Goal: Task Accomplishment & Management: Manage account settings

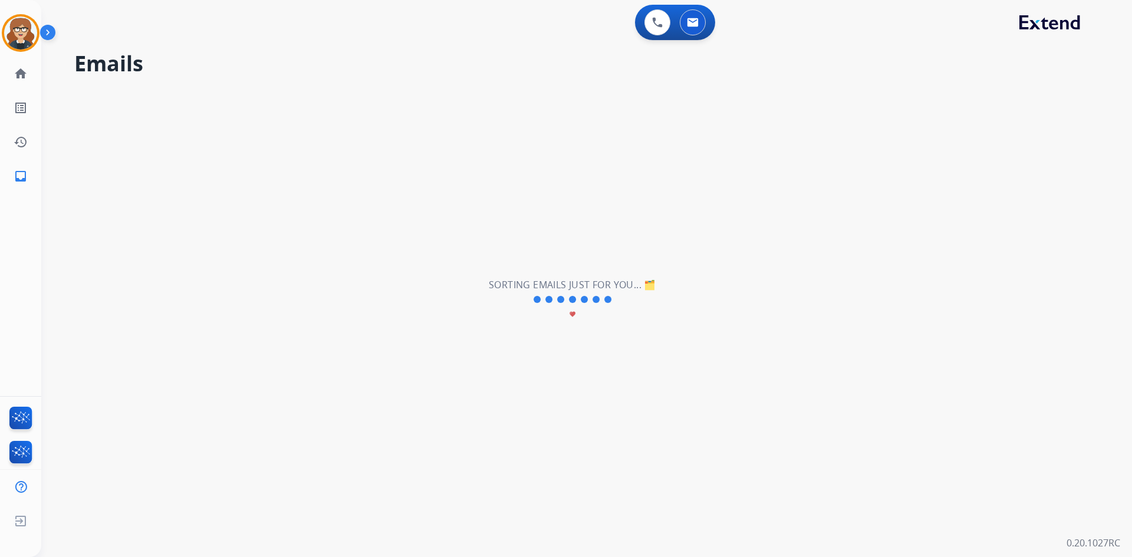
click at [17, 31] on img at bounding box center [20, 33] width 33 height 33
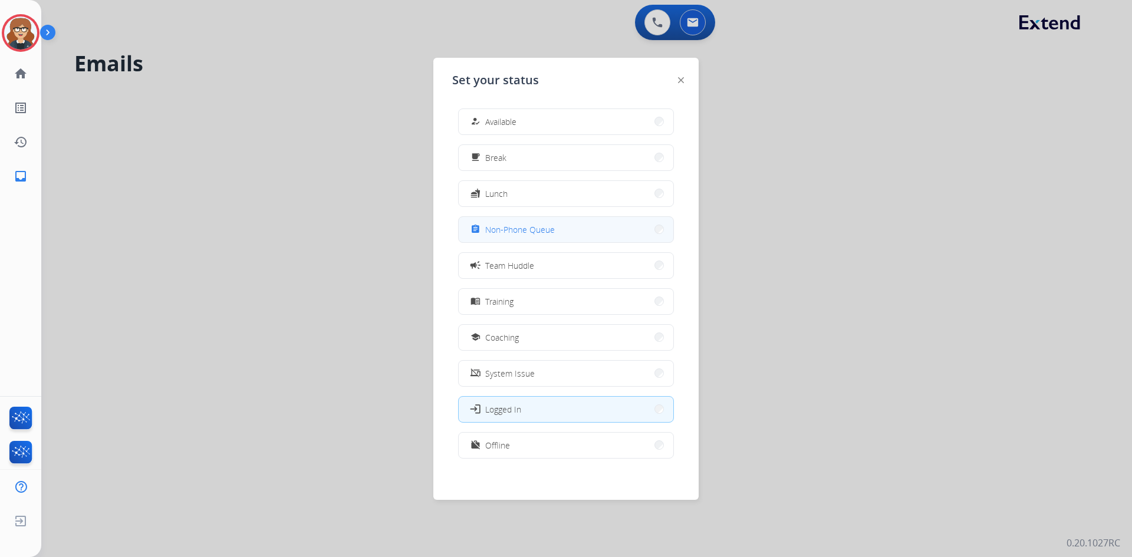
click at [552, 237] on button "assignment Non-Phone Queue" at bounding box center [566, 229] width 215 height 25
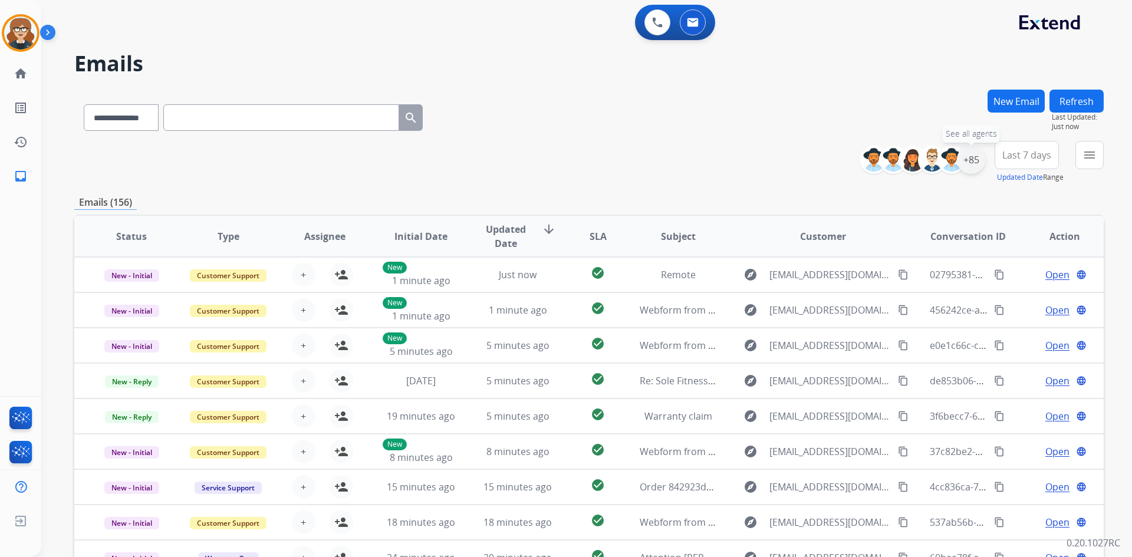
click at [969, 157] on div "+85" at bounding box center [971, 160] width 28 height 28
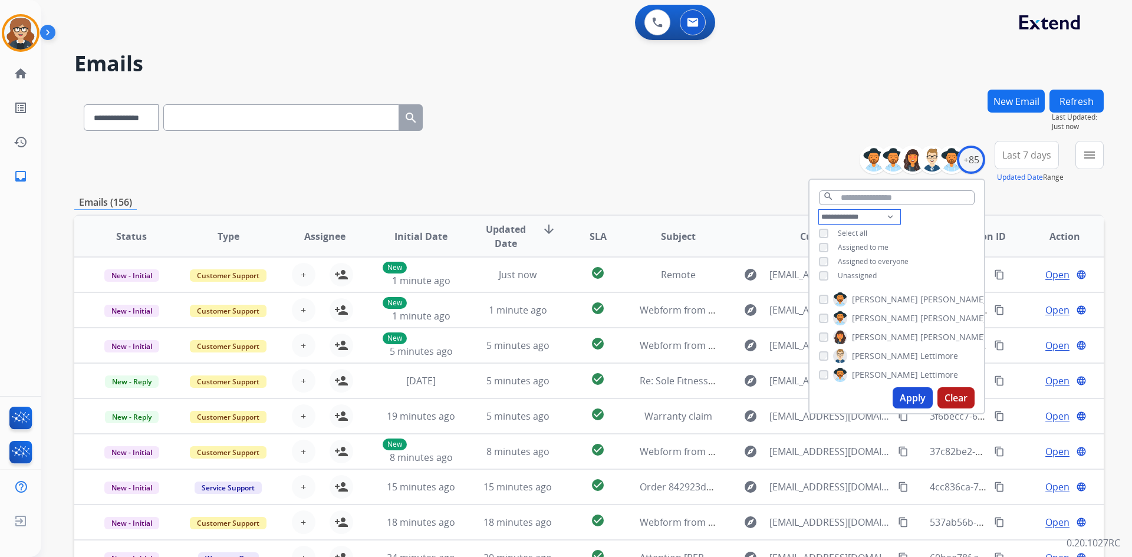
click at [886, 216] on select "**********" at bounding box center [859, 217] width 81 height 14
select select "**********"
click at [819, 210] on select "**********" at bounding box center [859, 217] width 81 height 14
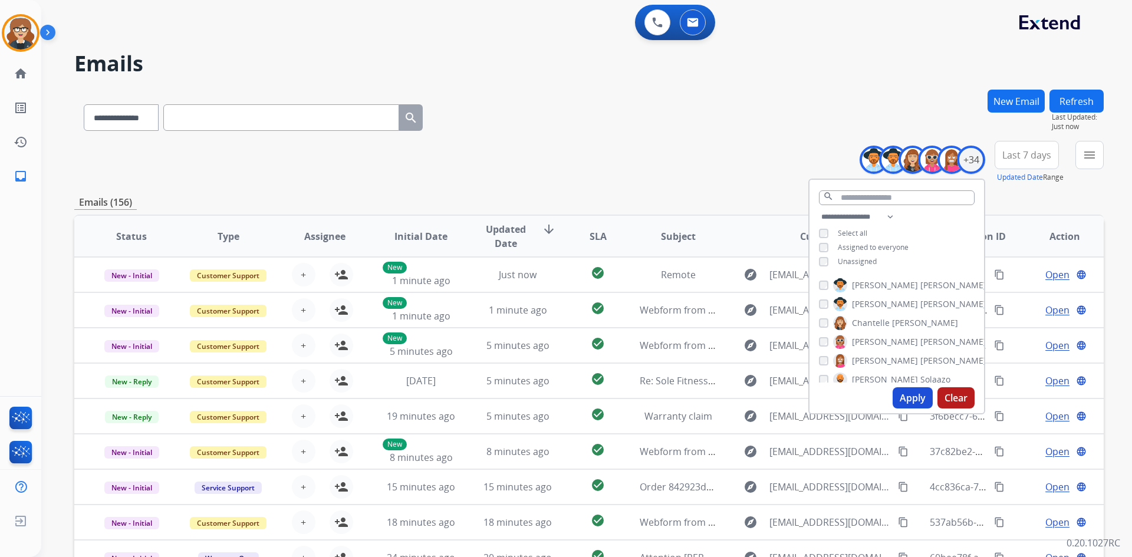
click at [911, 397] on button "Apply" at bounding box center [913, 397] width 40 height 21
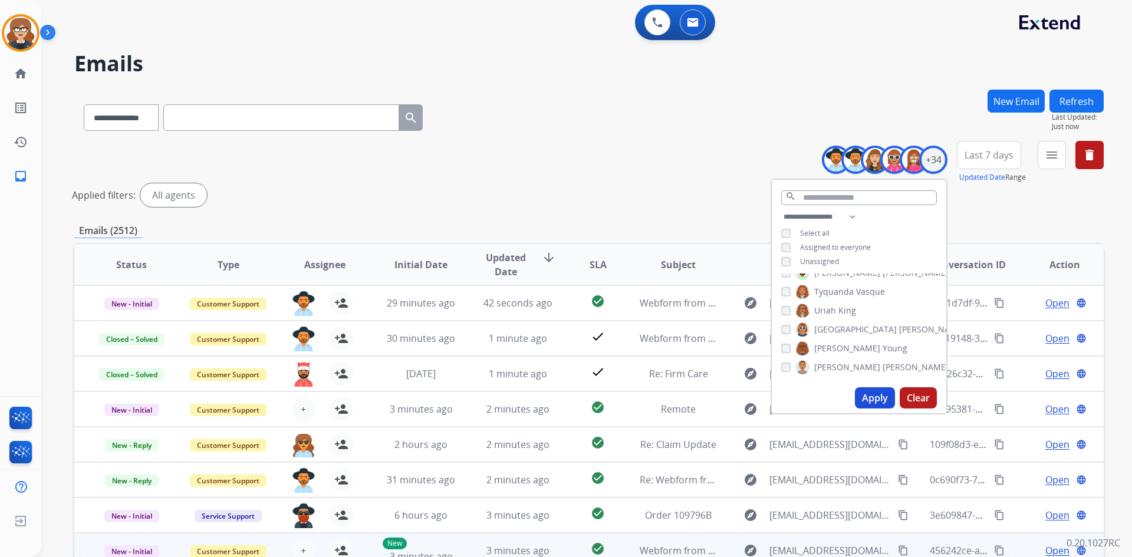
scroll to position [142, 0]
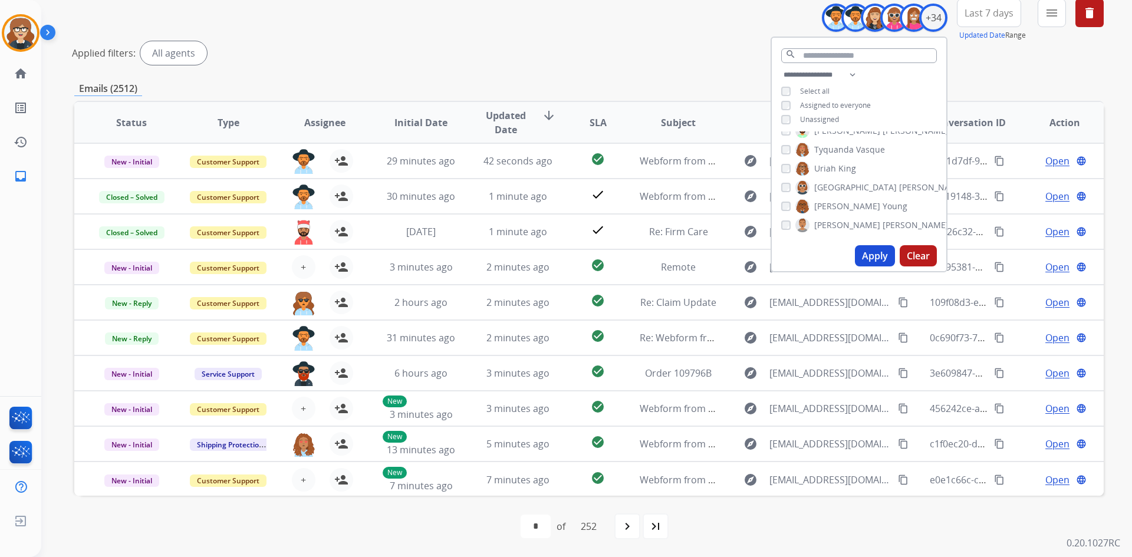
click at [867, 246] on button "Apply" at bounding box center [875, 255] width 40 height 21
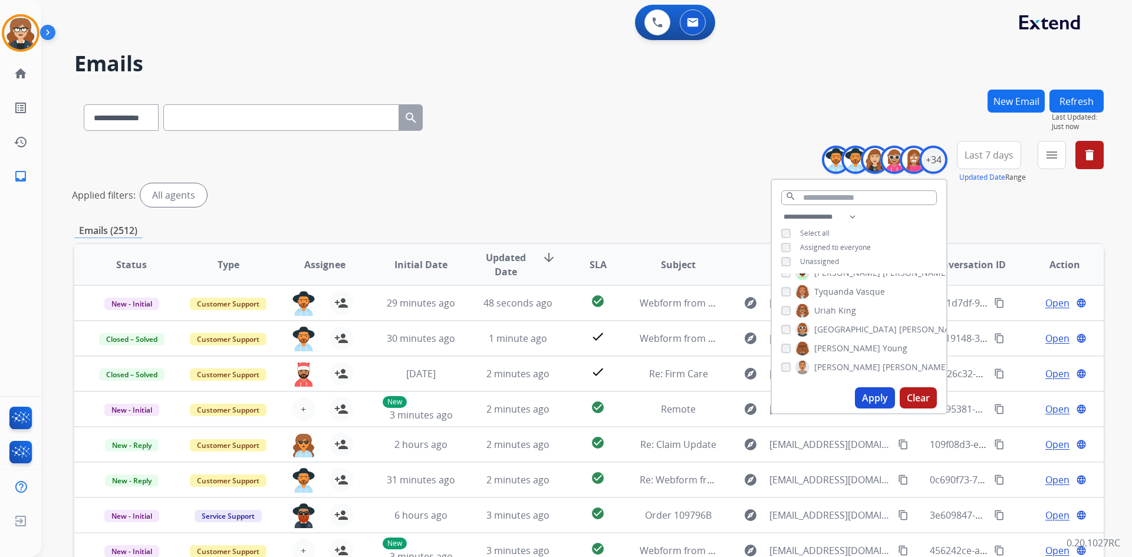
click at [996, 200] on div "Applied filters: All agents" at bounding box center [587, 195] width 1030 height 24
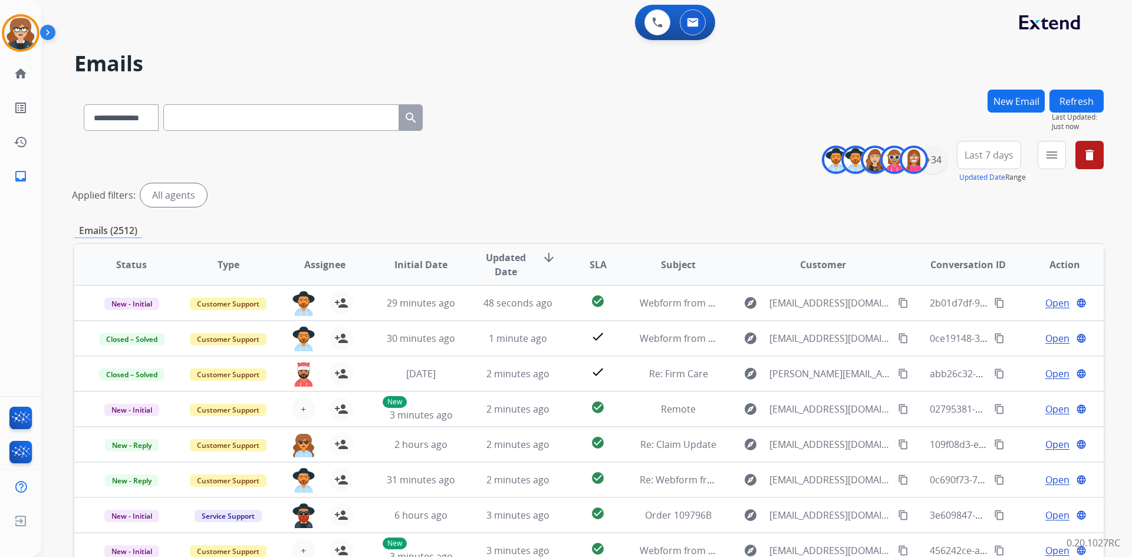
click at [988, 153] on span "Last 7 days" at bounding box center [989, 155] width 49 height 5
click at [990, 298] on div "Last 90 days" at bounding box center [985, 299] width 65 height 18
click at [1048, 153] on mat-icon "menu" at bounding box center [1052, 155] width 14 height 14
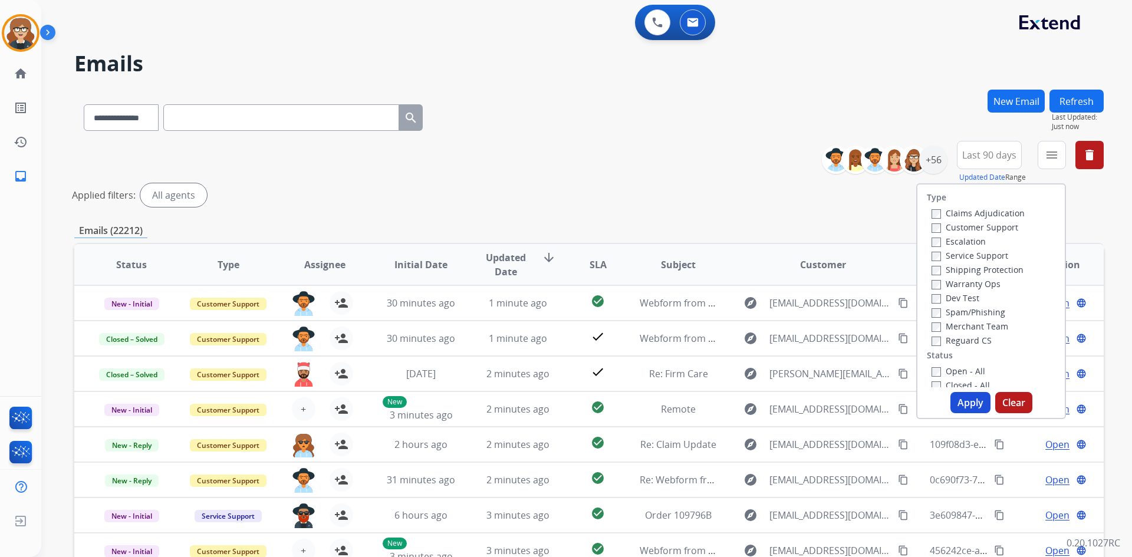
click at [975, 226] on label "Customer Support" at bounding box center [975, 227] width 87 height 11
click at [956, 273] on label "Shipping Protection" at bounding box center [978, 269] width 92 height 11
click at [959, 338] on label "Reguard CS" at bounding box center [962, 340] width 60 height 11
click at [968, 402] on button "Apply" at bounding box center [971, 402] width 40 height 21
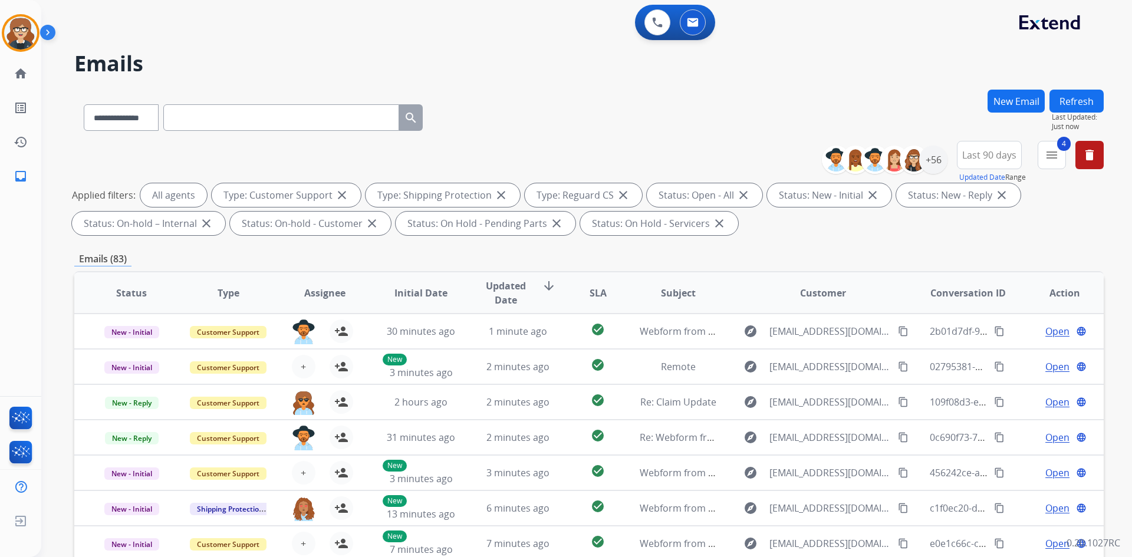
click at [316, 291] on span "Assignee" at bounding box center [324, 293] width 41 height 14
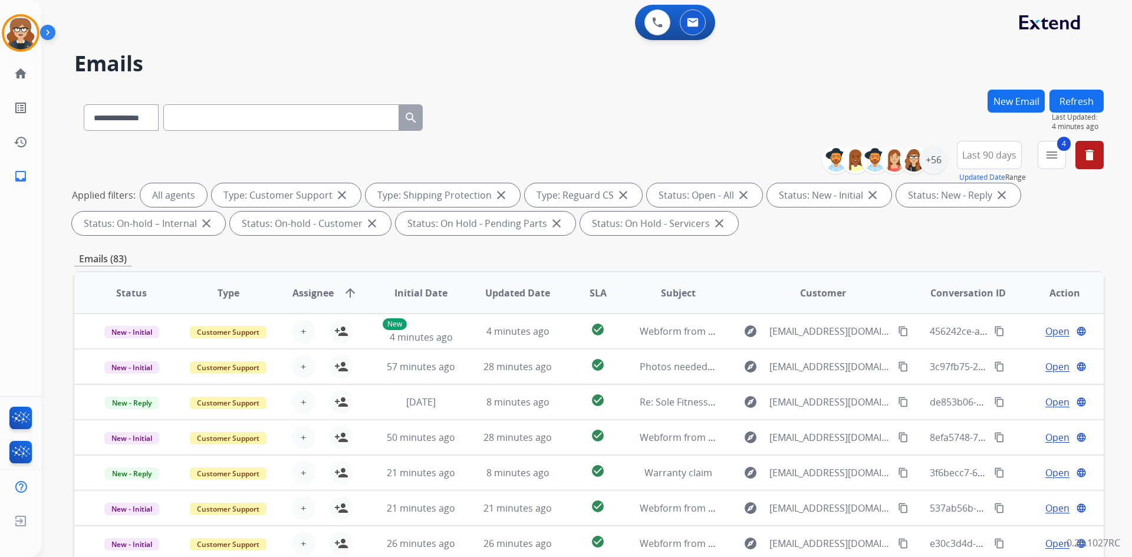
click at [302, 287] on span "Assignee" at bounding box center [312, 293] width 41 height 14
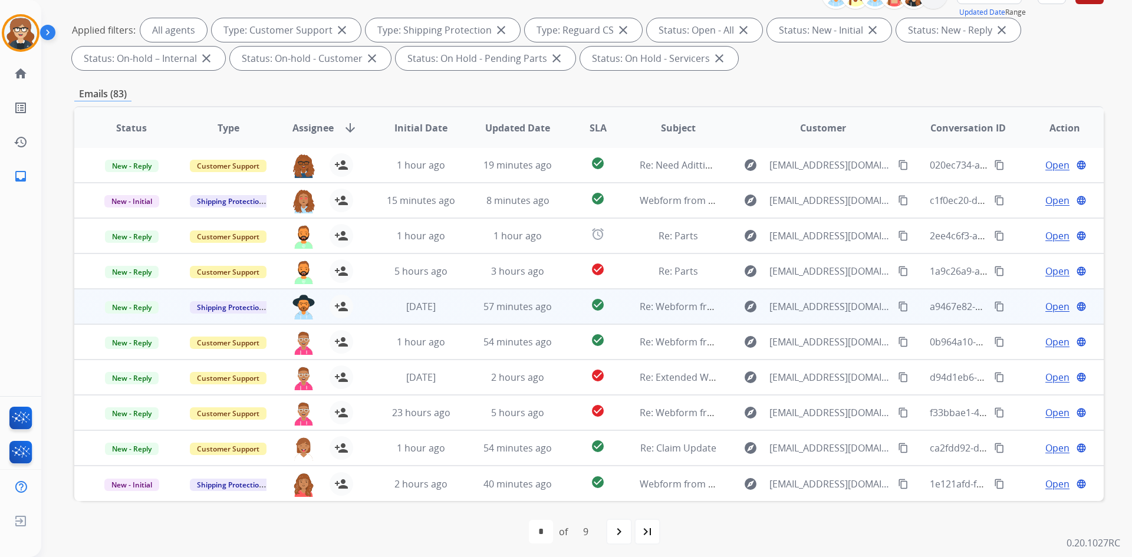
scroll to position [170, 0]
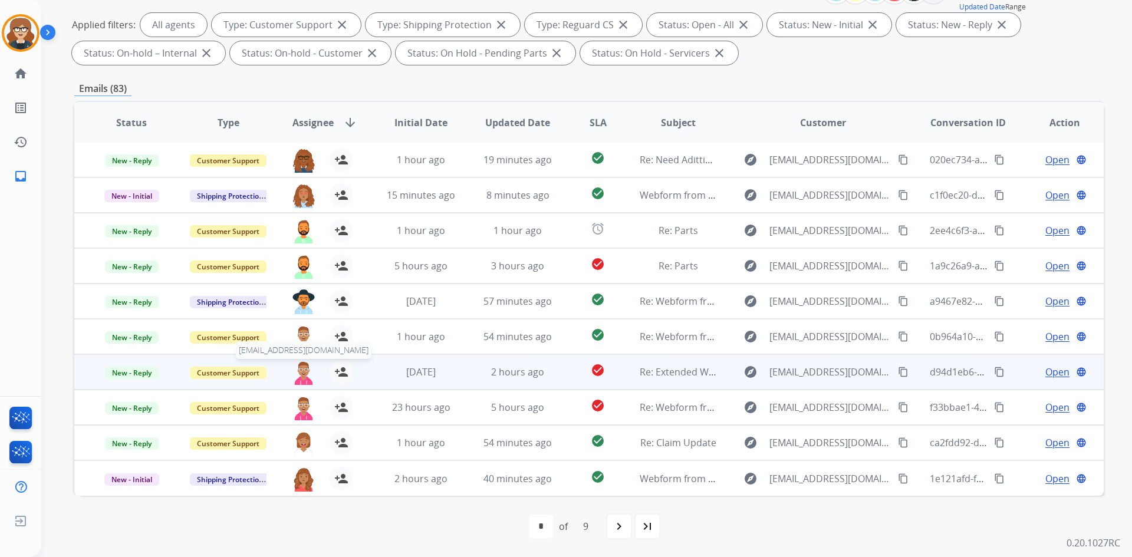
click at [307, 366] on img at bounding box center [304, 372] width 24 height 25
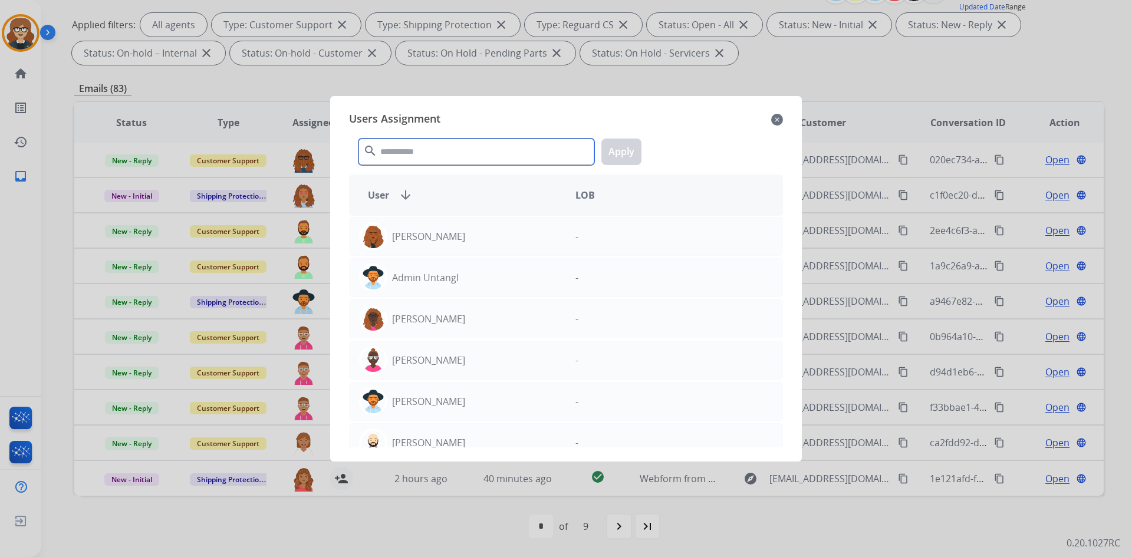
click at [415, 160] on input "text" at bounding box center [477, 152] width 236 height 27
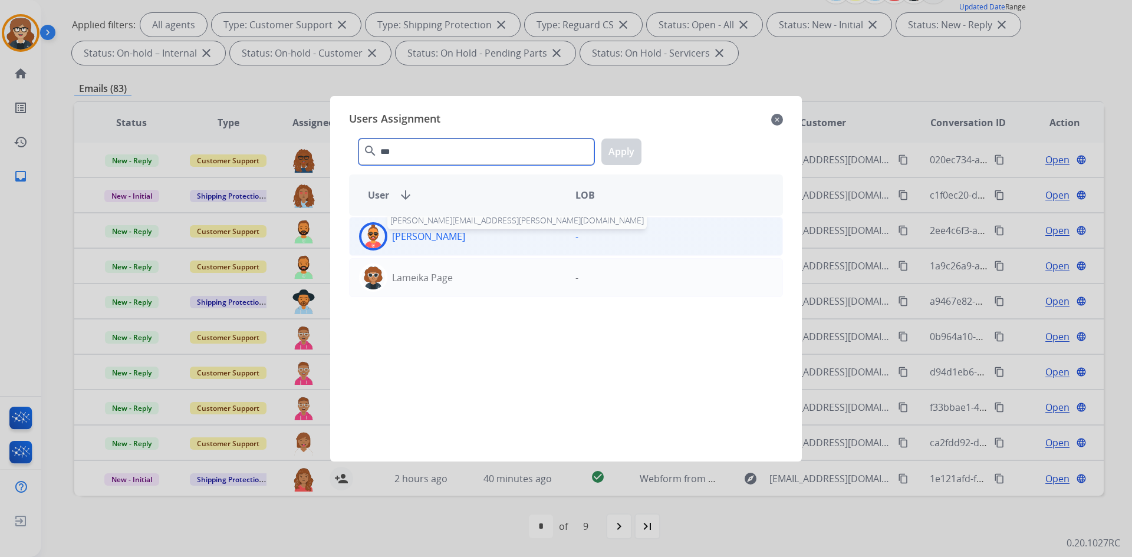
type input "***"
click at [435, 239] on p "[PERSON_NAME]" at bounding box center [428, 236] width 73 height 14
click at [629, 153] on button "Apply" at bounding box center [621, 152] width 40 height 27
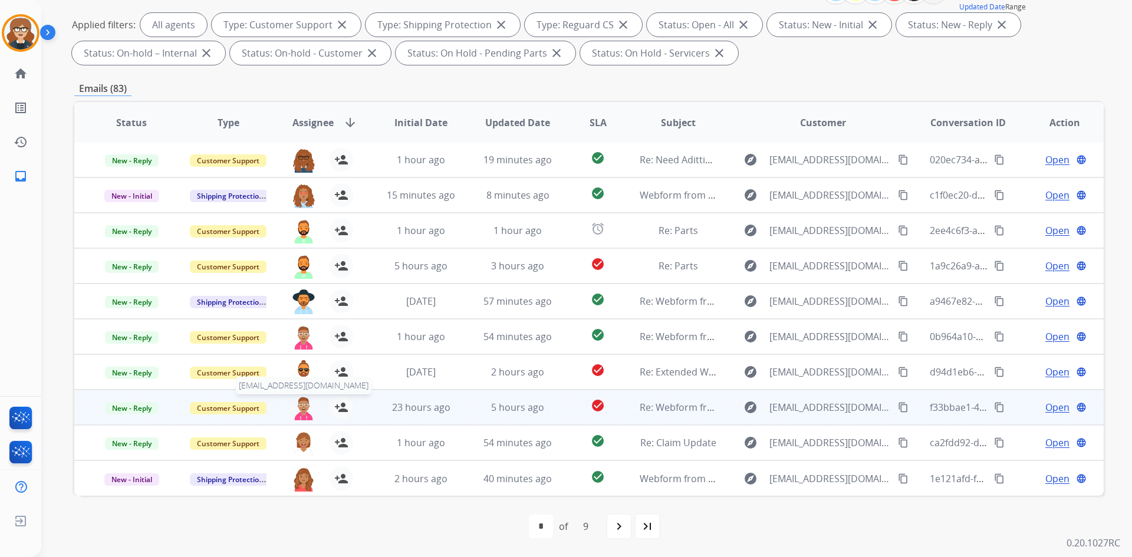
click at [305, 405] on img at bounding box center [304, 408] width 24 height 25
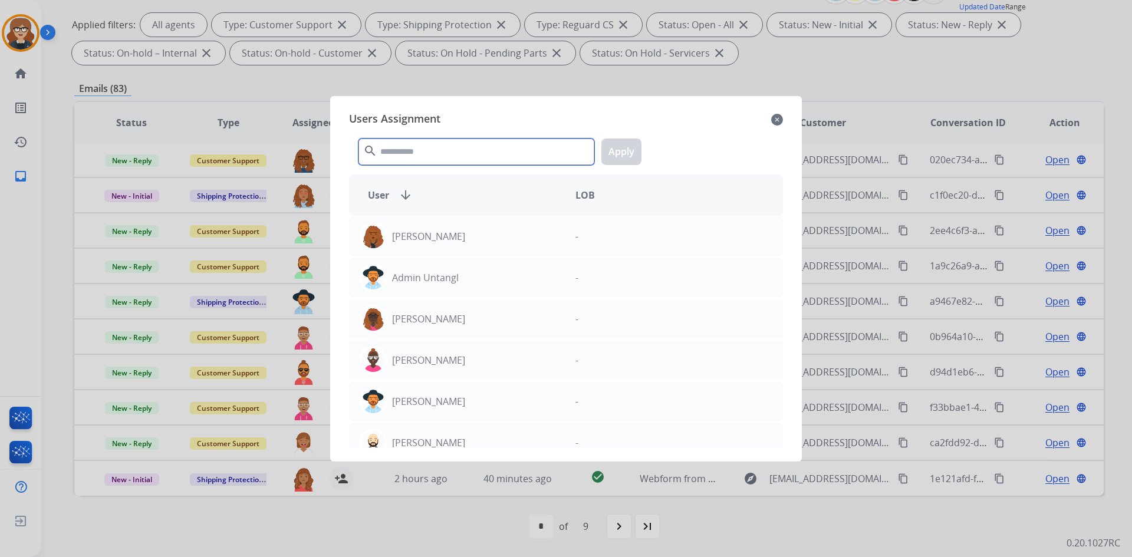
click at [400, 155] on input "text" at bounding box center [477, 152] width 236 height 27
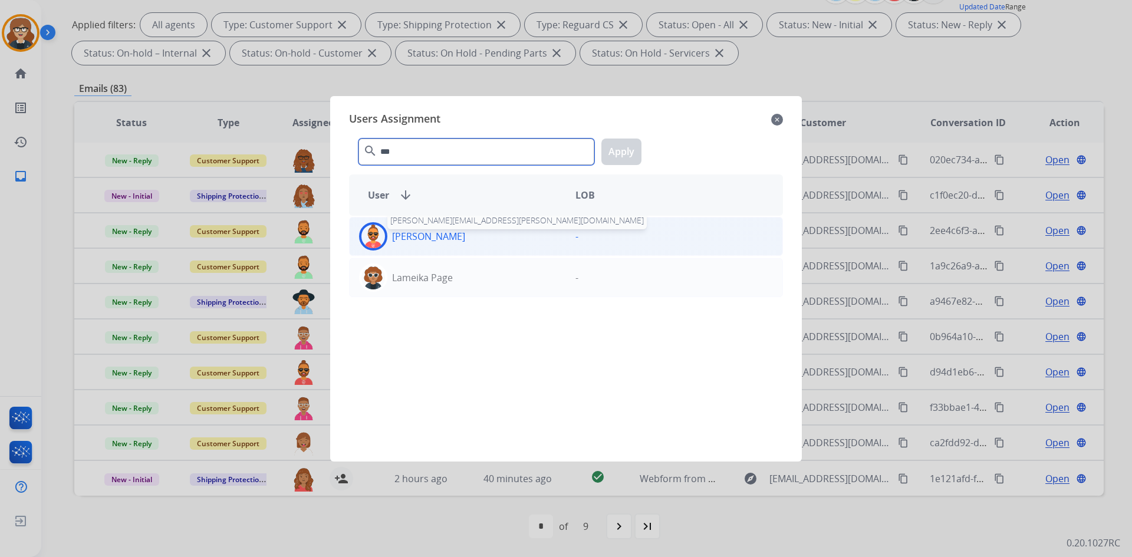
type input "***"
click at [429, 237] on p "[PERSON_NAME]" at bounding box center [428, 236] width 73 height 14
click at [624, 150] on button "Apply" at bounding box center [621, 152] width 40 height 27
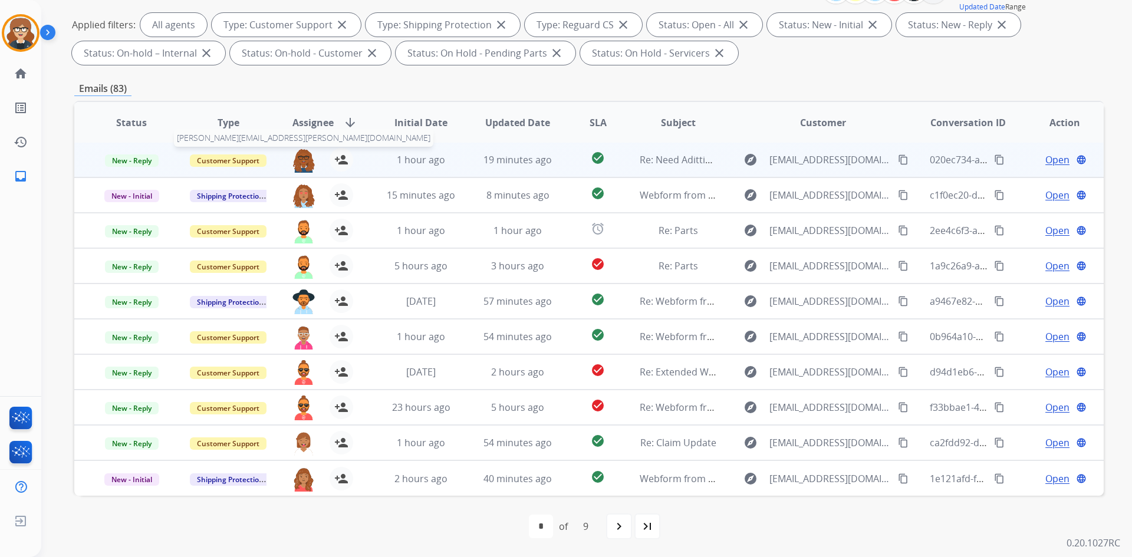
click at [300, 163] on img at bounding box center [304, 160] width 24 height 25
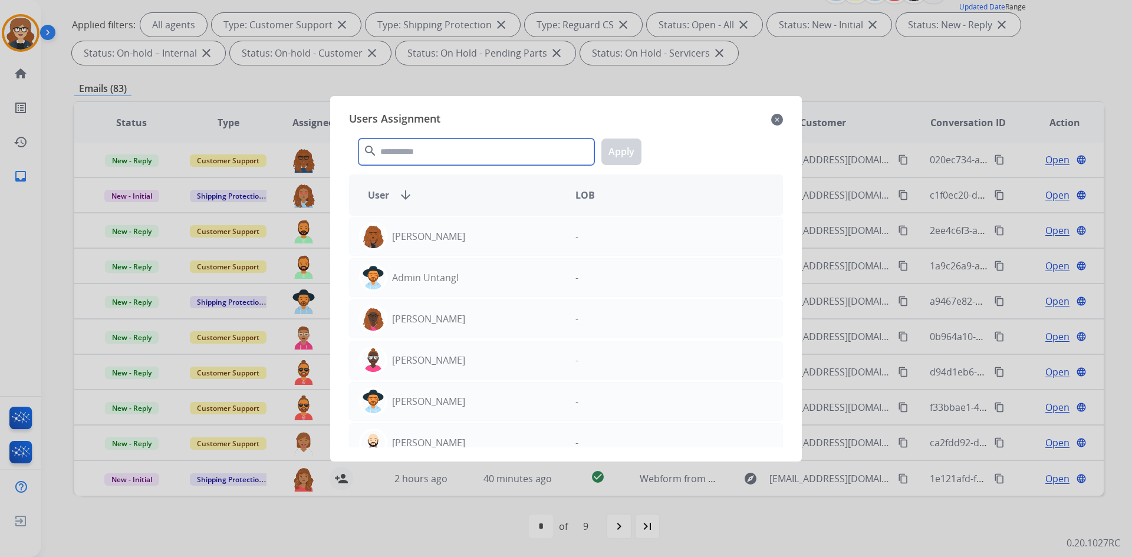
click at [412, 150] on input "text" at bounding box center [477, 152] width 236 height 27
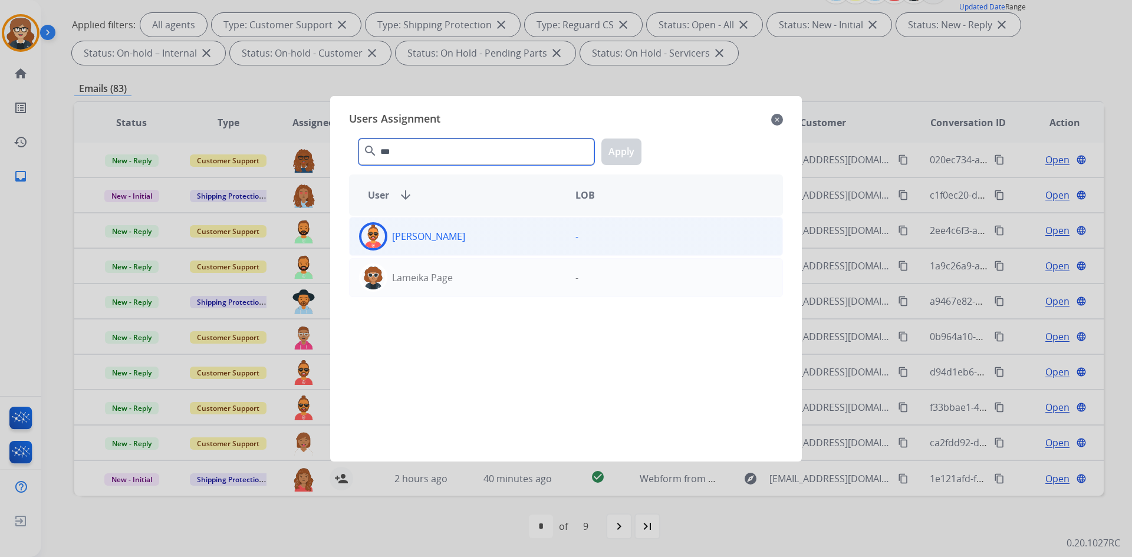
type input "***"
click at [369, 239] on img at bounding box center [373, 237] width 24 height 24
click at [620, 150] on button "Apply" at bounding box center [621, 152] width 40 height 27
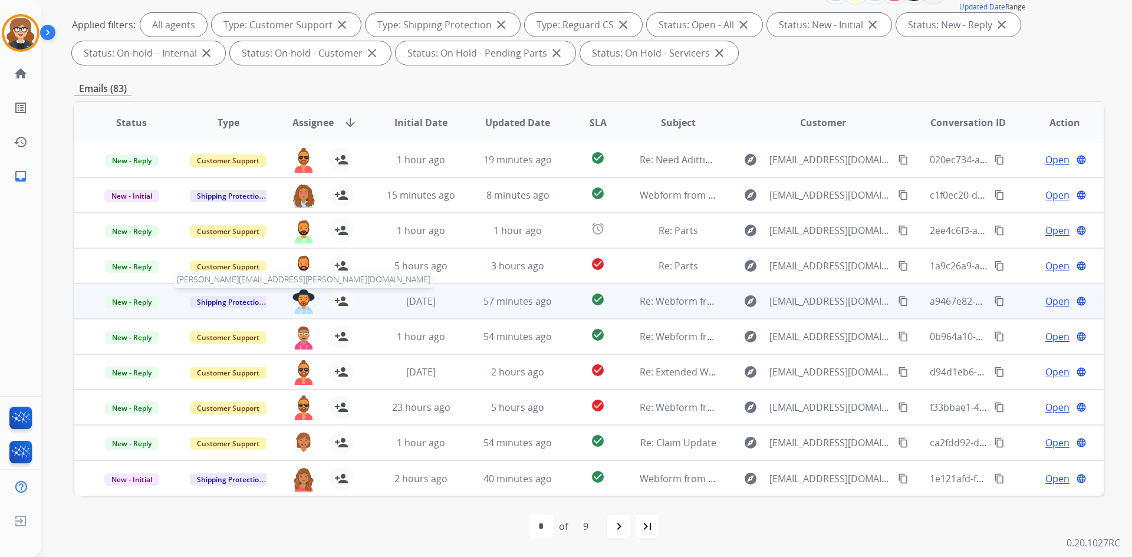
click at [300, 307] on img at bounding box center [304, 302] width 24 height 25
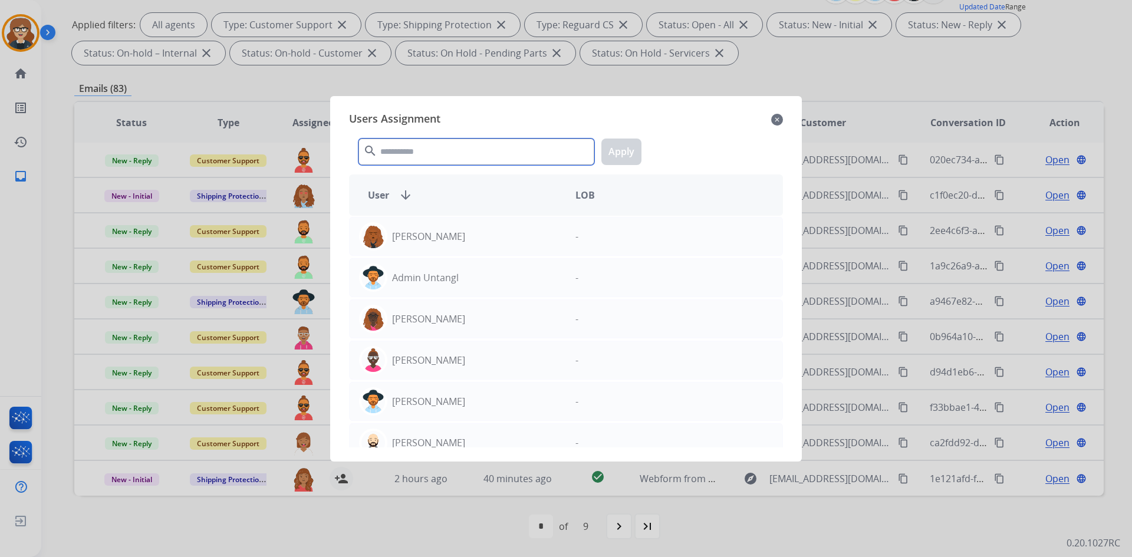
click at [458, 158] on input "text" at bounding box center [477, 152] width 236 height 27
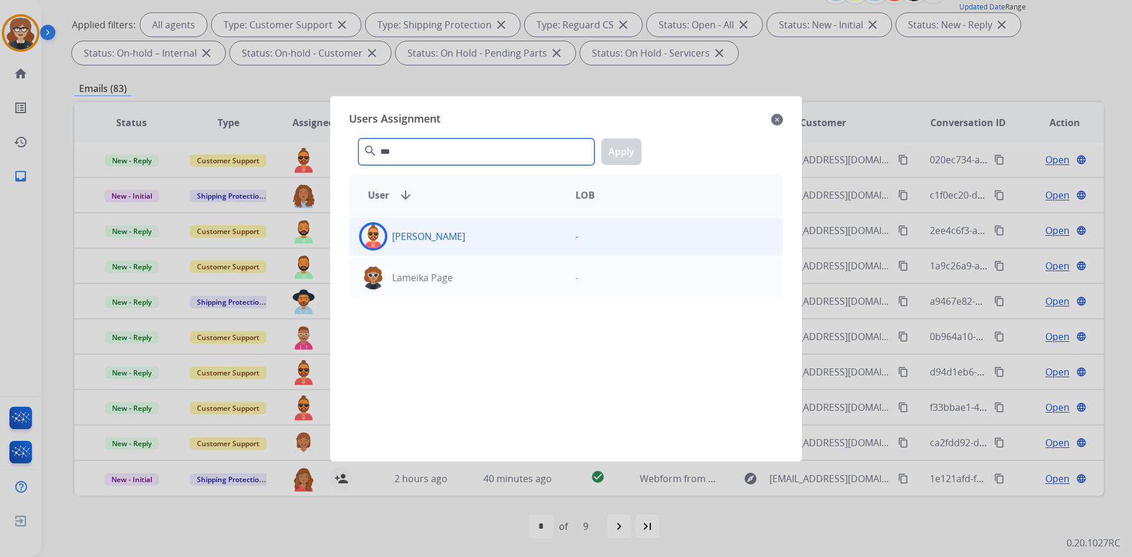
type input "***"
click at [373, 235] on img at bounding box center [373, 237] width 24 height 24
click at [623, 152] on button "Apply" at bounding box center [621, 152] width 40 height 27
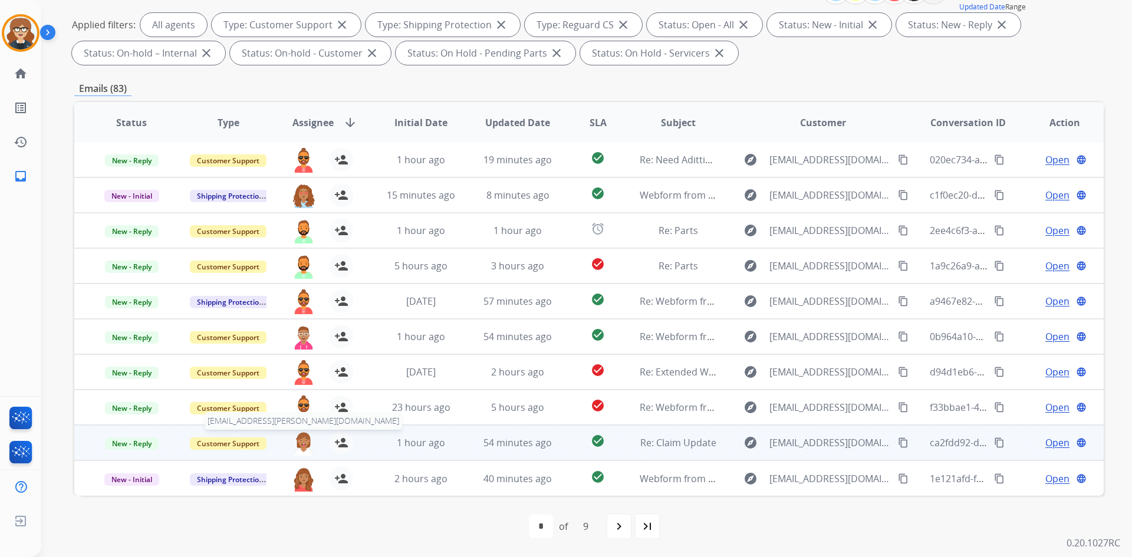
click at [301, 443] on img at bounding box center [304, 443] width 24 height 25
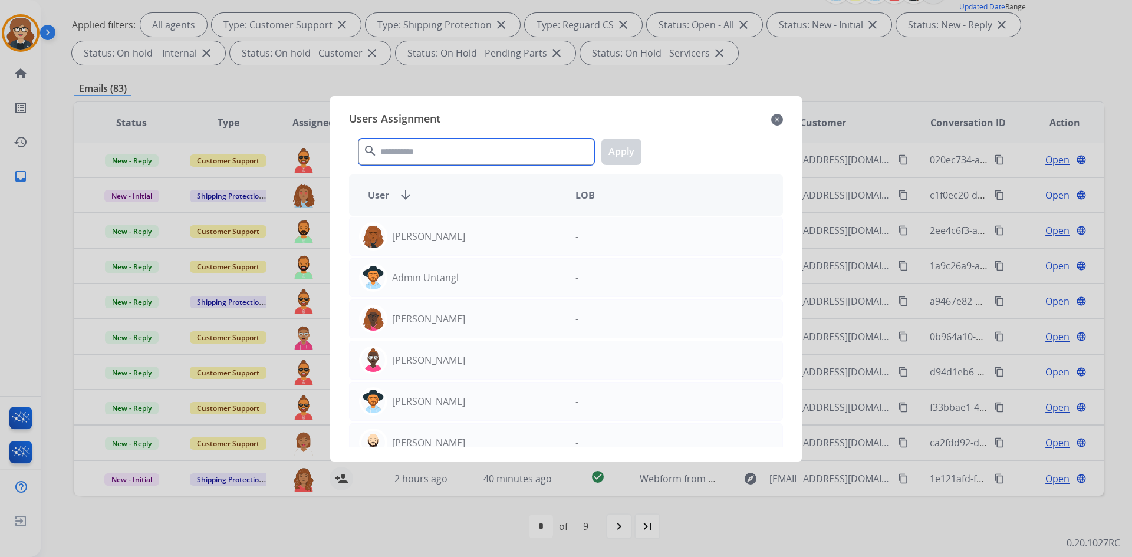
click at [445, 152] on input "text" at bounding box center [477, 152] width 236 height 27
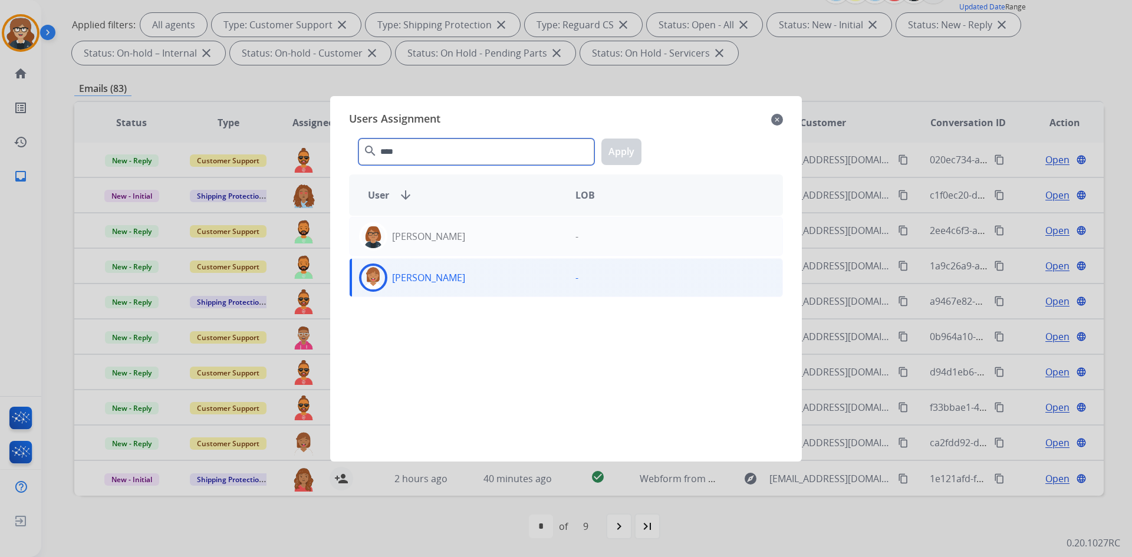
type input "****"
click at [377, 284] on img at bounding box center [373, 278] width 24 height 24
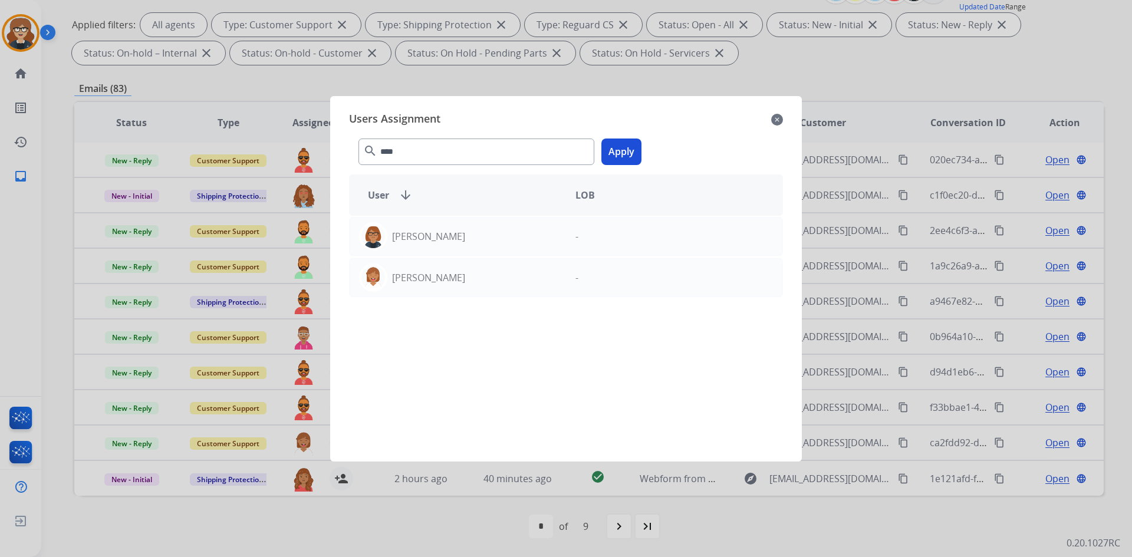
click at [622, 151] on button "Apply" at bounding box center [621, 152] width 40 height 27
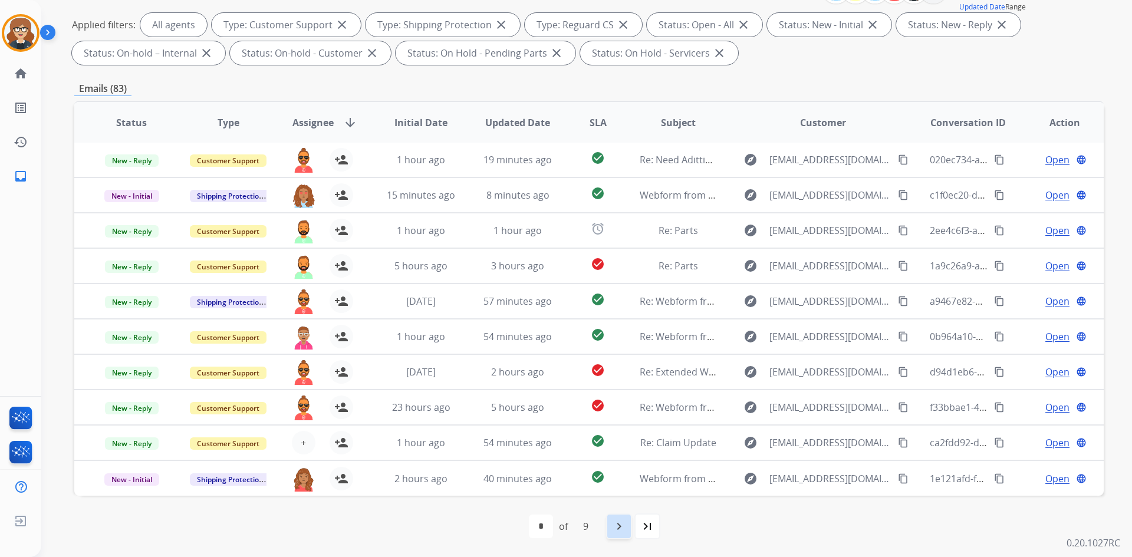
click at [618, 529] on mat-icon "navigate_next" at bounding box center [619, 527] width 14 height 14
select select "*"
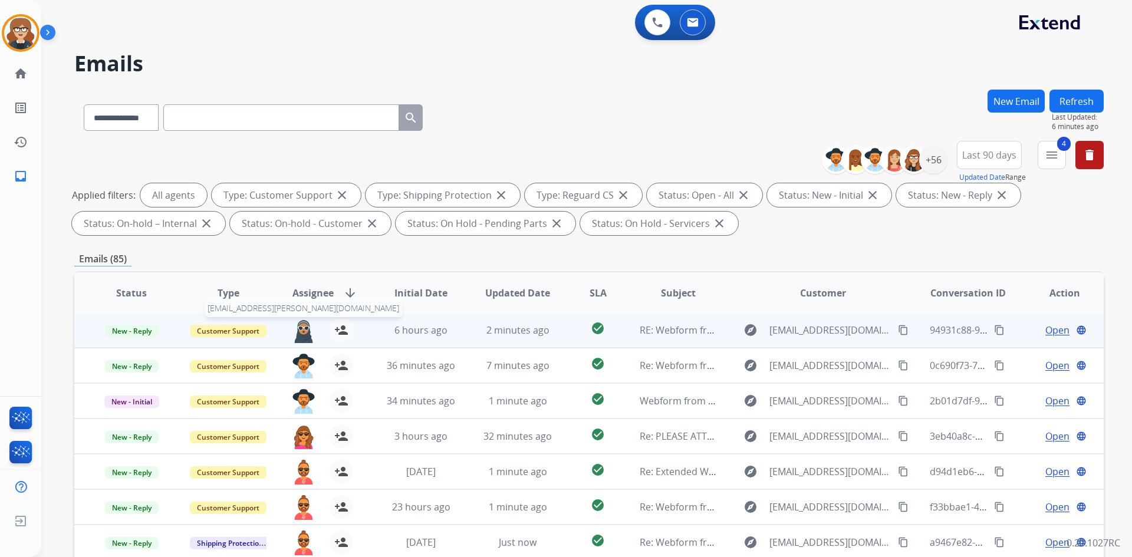
click at [308, 332] on img at bounding box center [304, 330] width 24 height 25
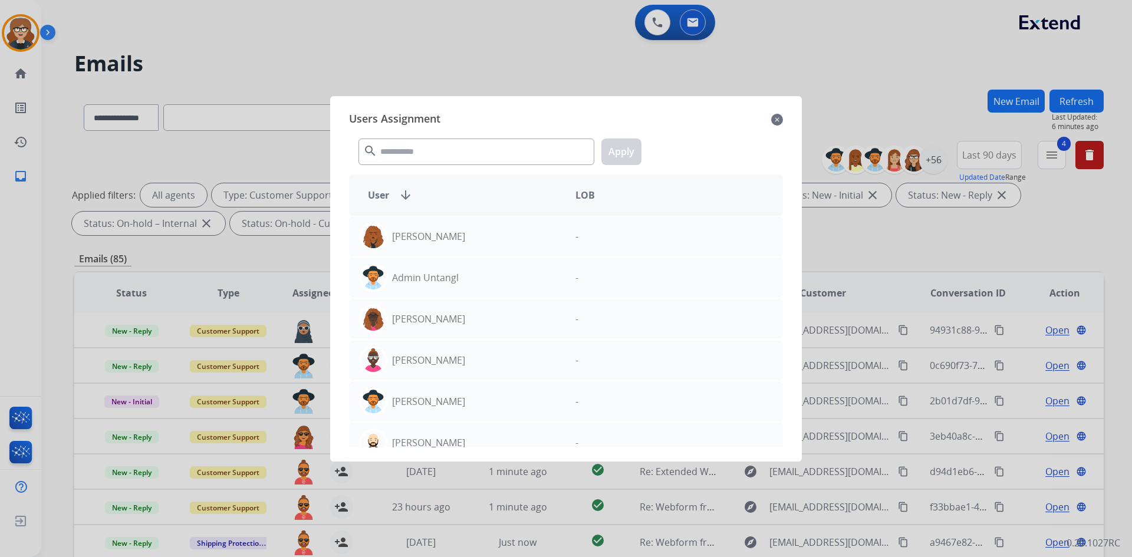
click at [779, 119] on mat-icon "close" at bounding box center [777, 120] width 12 height 14
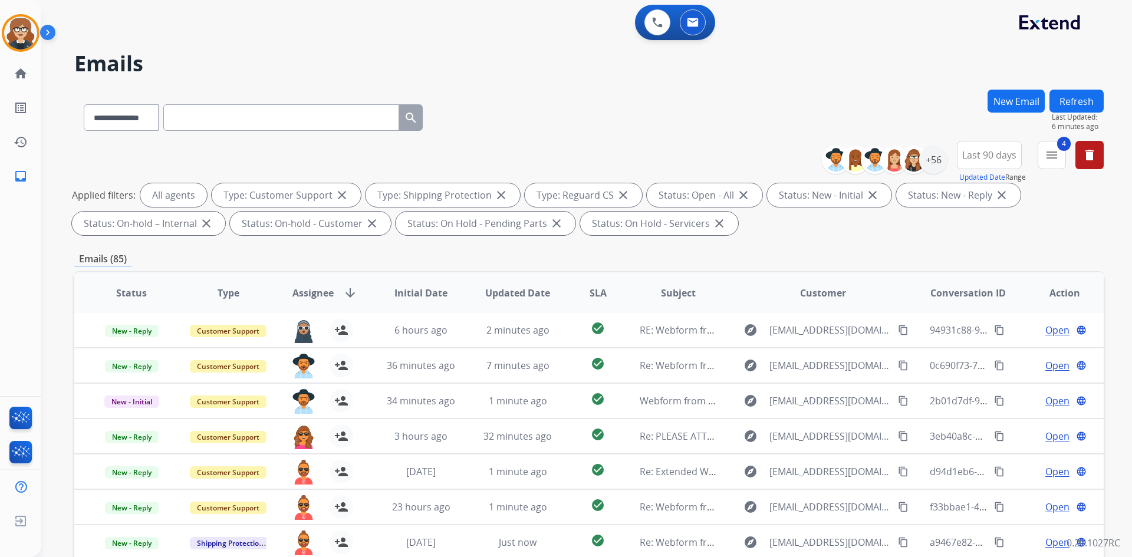
scroll to position [170, 0]
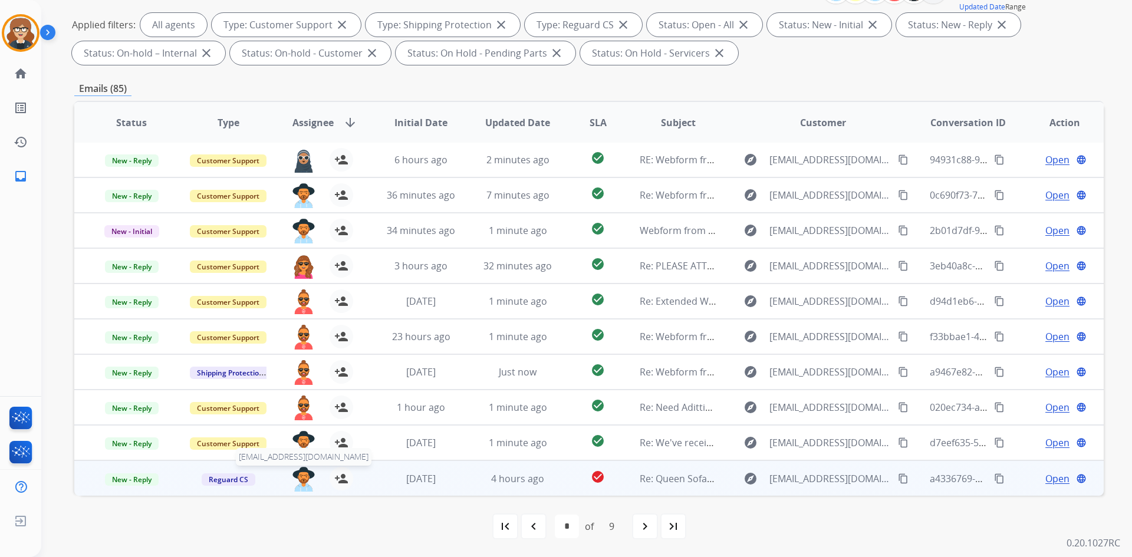
click at [299, 481] on img at bounding box center [304, 479] width 24 height 25
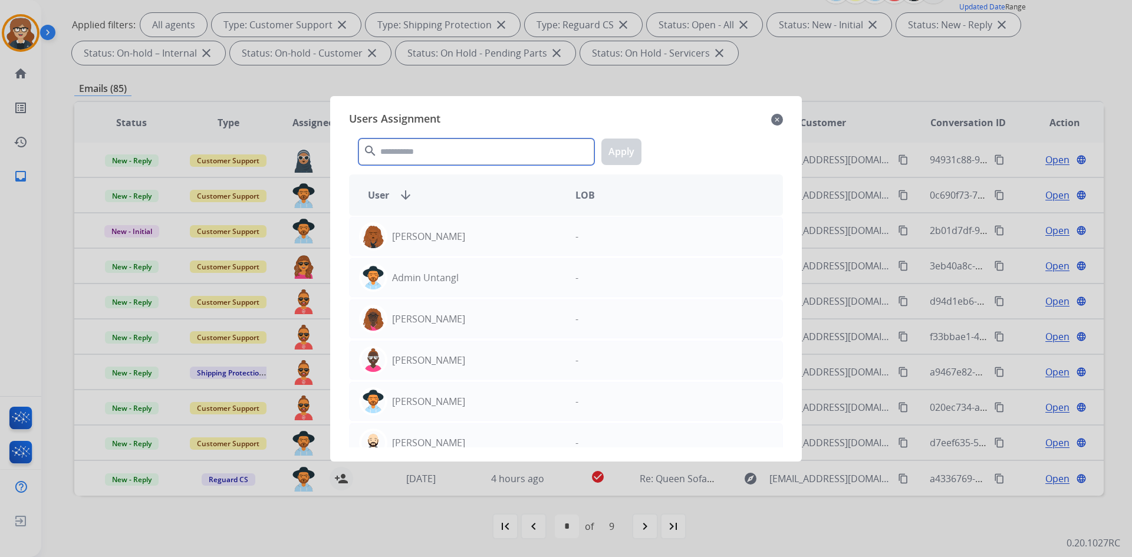
click at [425, 145] on input "text" at bounding box center [477, 152] width 236 height 27
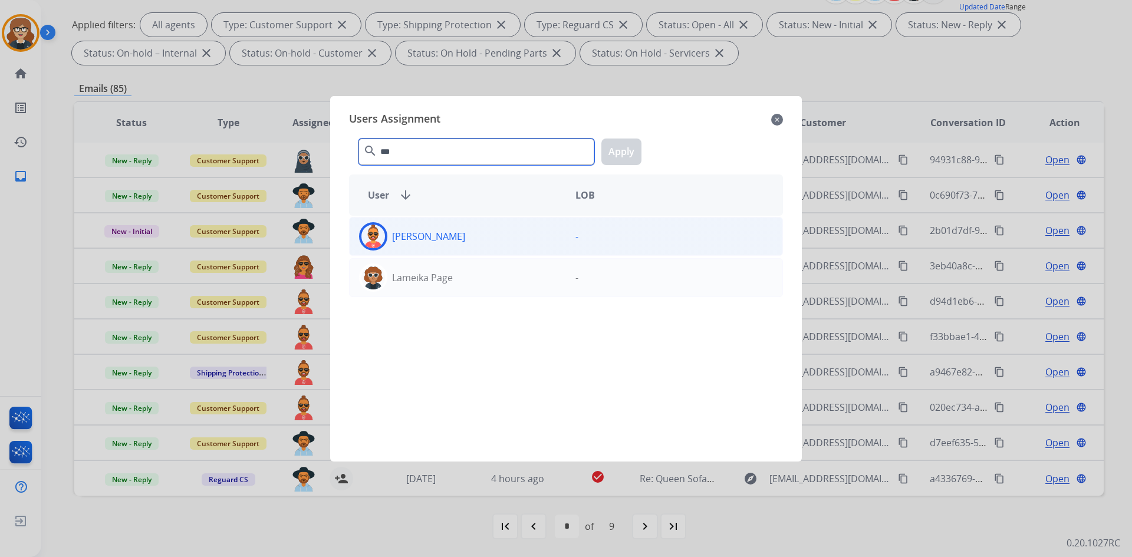
type input "***"
click at [377, 236] on img at bounding box center [373, 237] width 24 height 24
click at [627, 148] on button "Apply" at bounding box center [621, 152] width 40 height 27
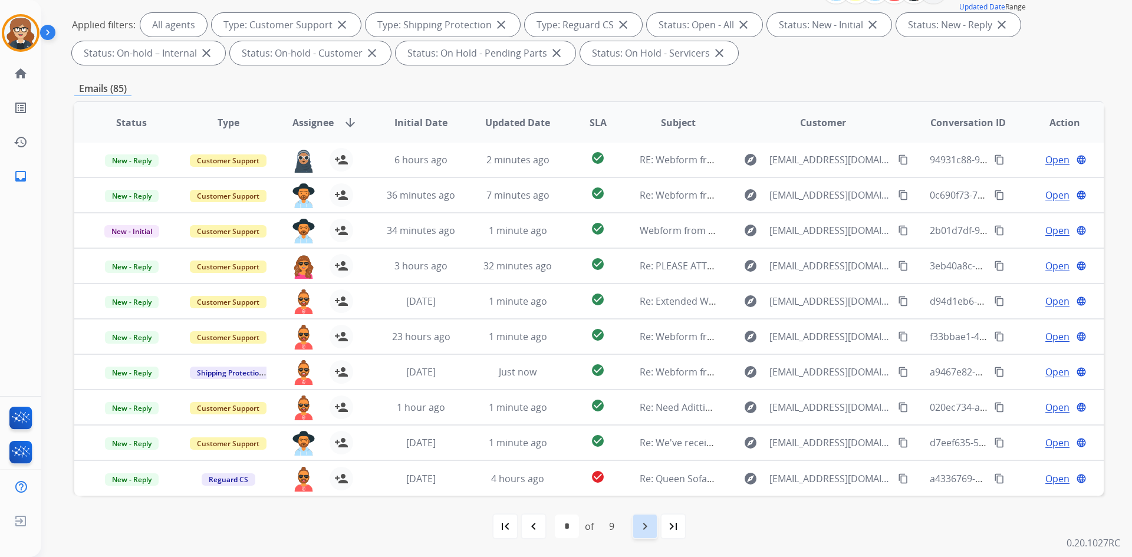
click at [645, 534] on div "navigate_next" at bounding box center [645, 527] width 26 height 26
select select "*"
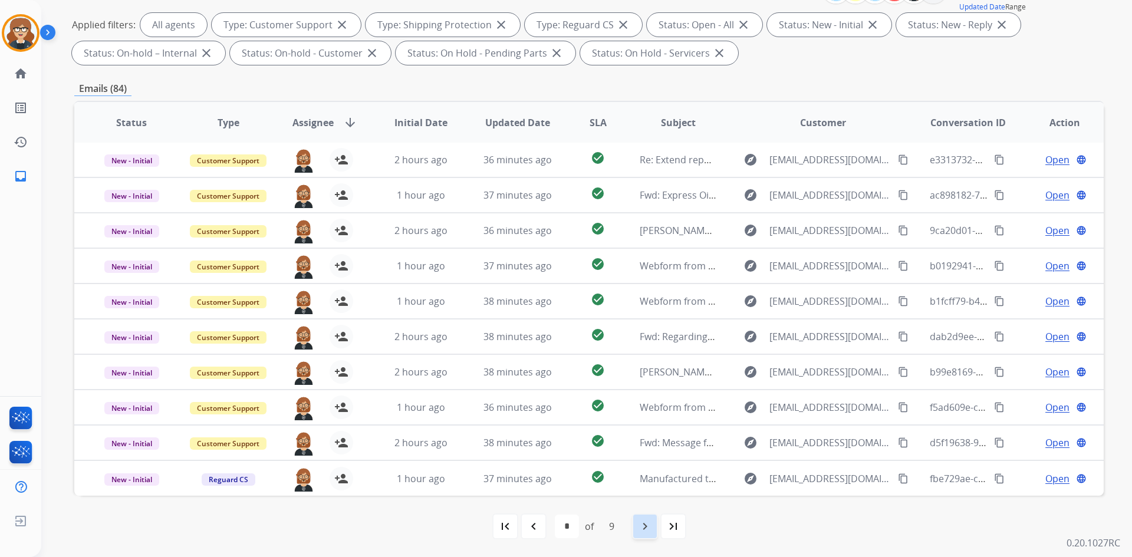
click at [640, 527] on mat-icon "navigate_next" at bounding box center [645, 527] width 14 height 14
click at [638, 527] on mat-icon "navigate_next" at bounding box center [645, 527] width 14 height 14
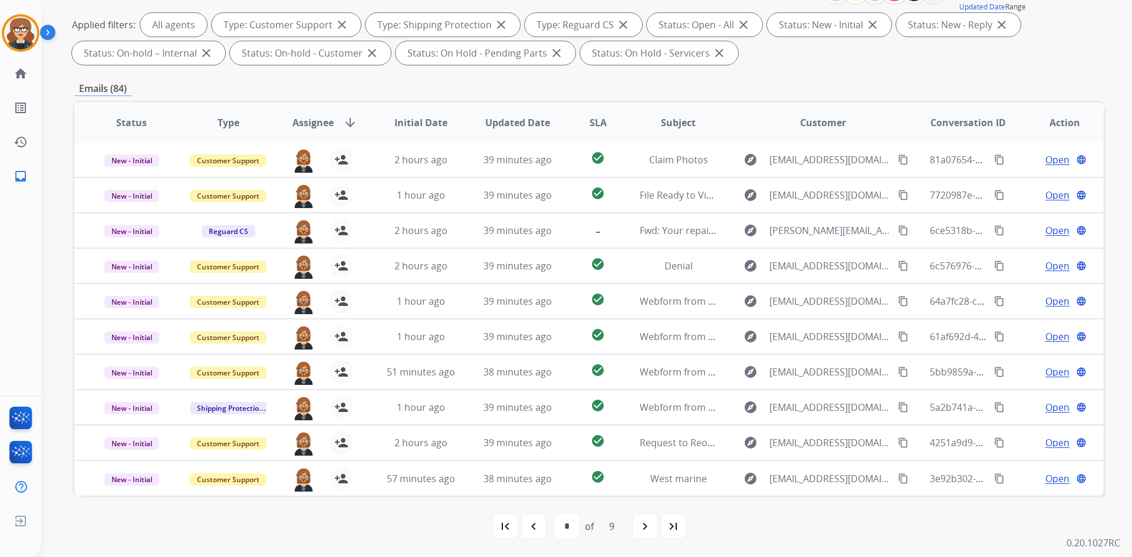
click at [636, 531] on div "navigate_next" at bounding box center [645, 527] width 26 height 26
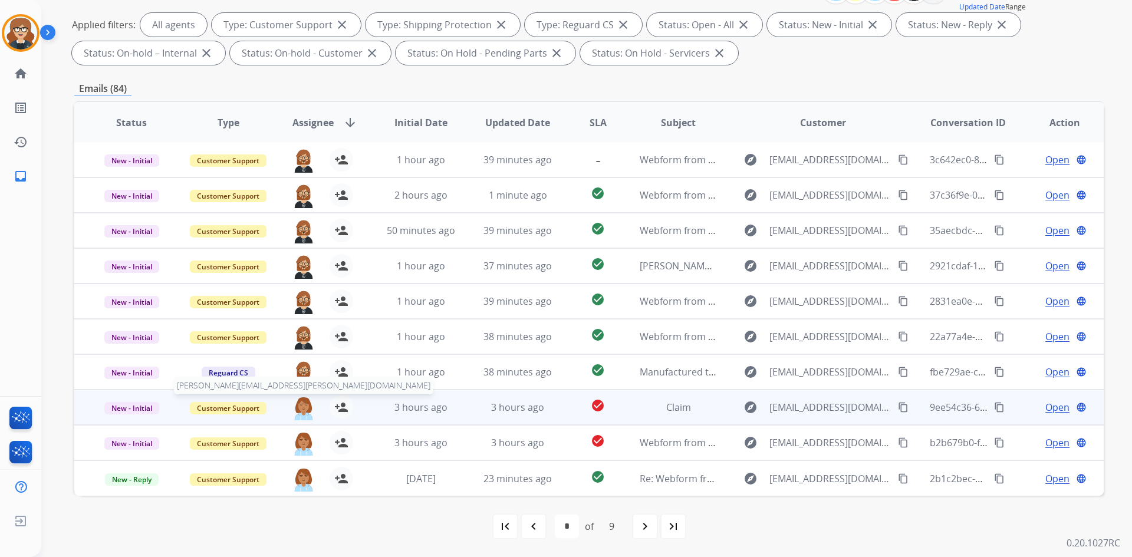
click at [293, 406] on img at bounding box center [304, 408] width 24 height 25
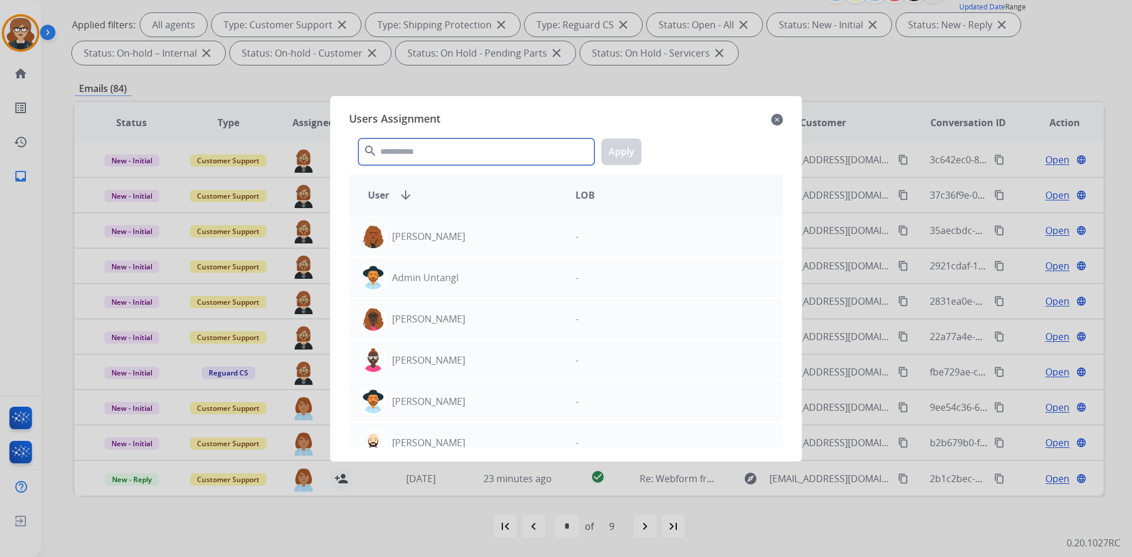
click at [461, 154] on input "text" at bounding box center [477, 152] width 236 height 27
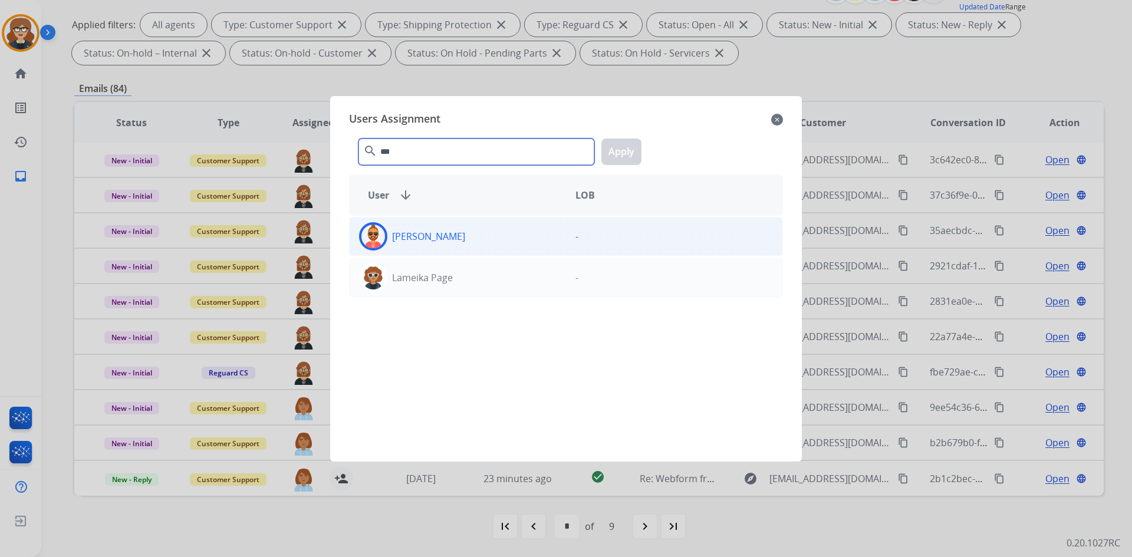
type input "***"
click at [369, 228] on img at bounding box center [373, 237] width 24 height 24
click at [624, 152] on button "Apply" at bounding box center [621, 152] width 40 height 27
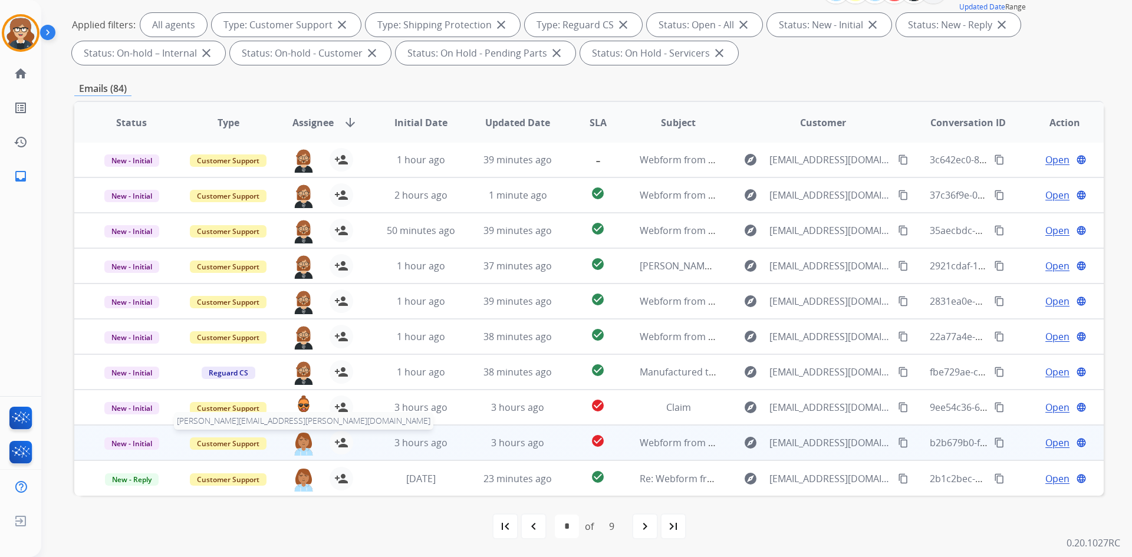
click at [303, 436] on img at bounding box center [304, 443] width 24 height 25
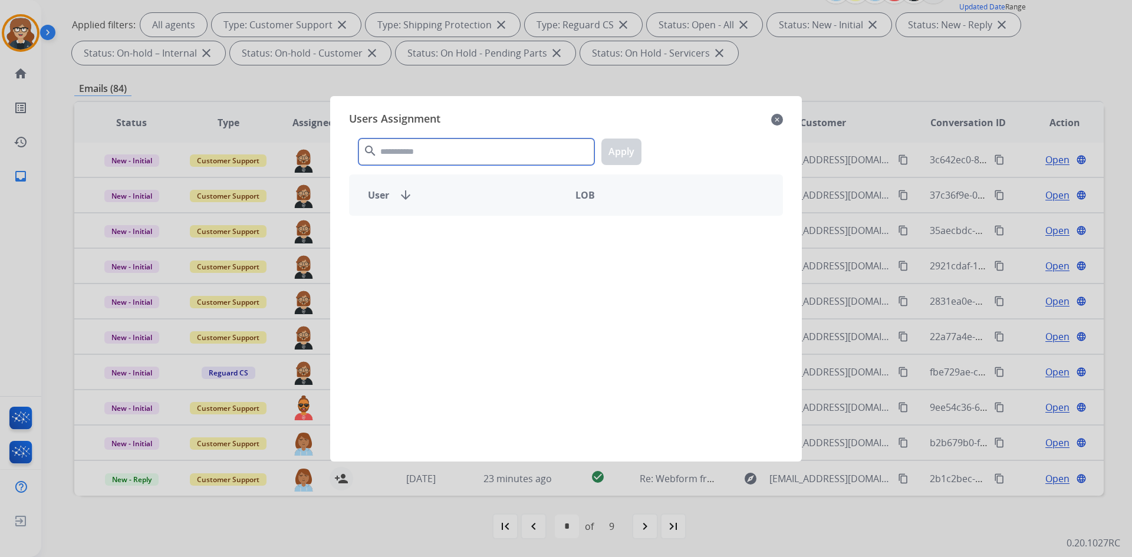
click at [448, 154] on input "text" at bounding box center [477, 152] width 236 height 27
type input "*"
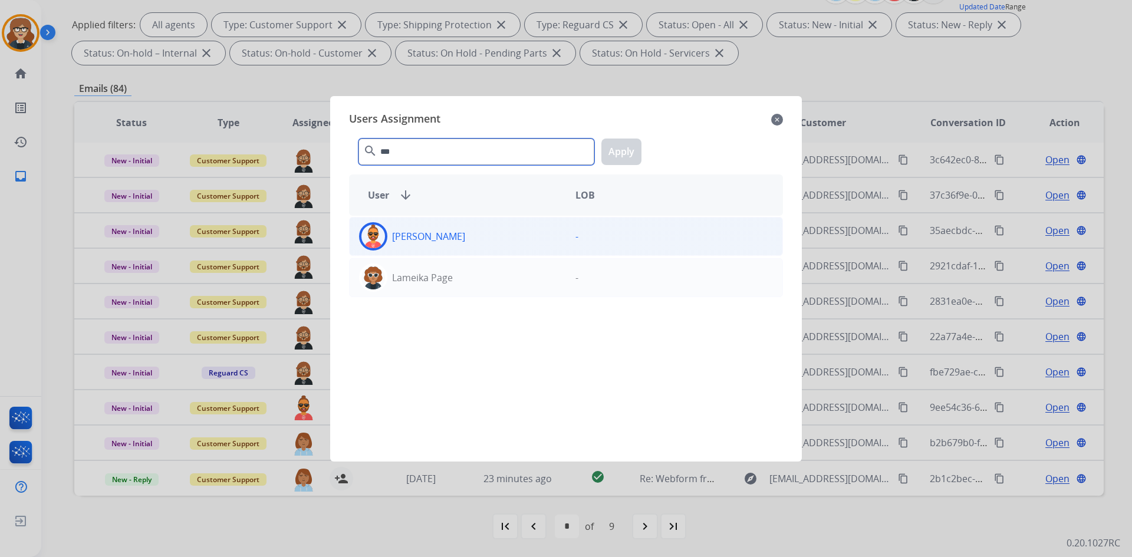
type input "***"
click at [375, 238] on img at bounding box center [373, 237] width 24 height 24
click at [611, 146] on button "Apply" at bounding box center [621, 152] width 40 height 27
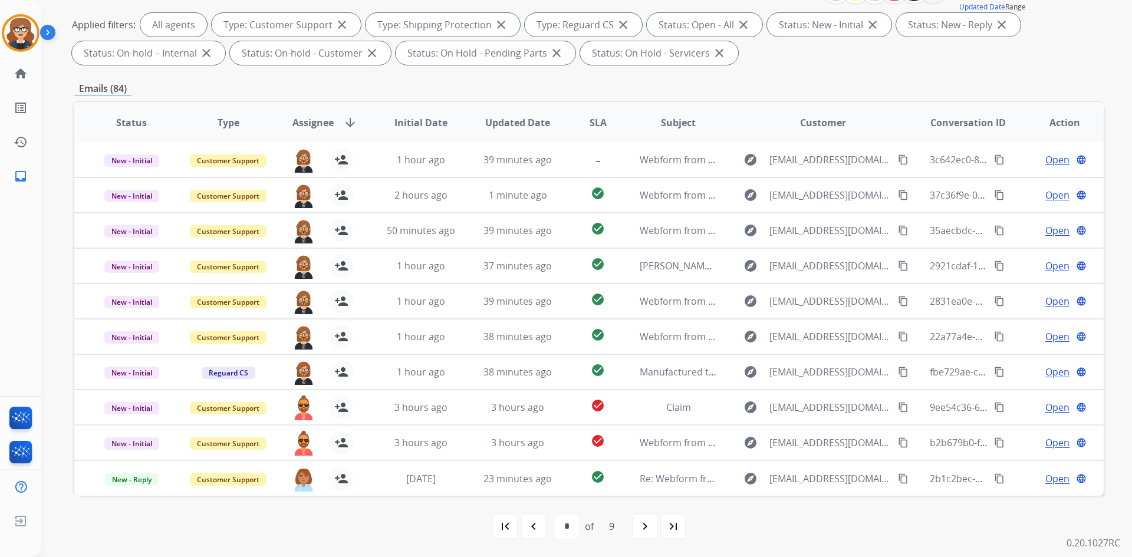
click at [649, 524] on mat-icon "navigate_next" at bounding box center [645, 527] width 14 height 14
select select "*"
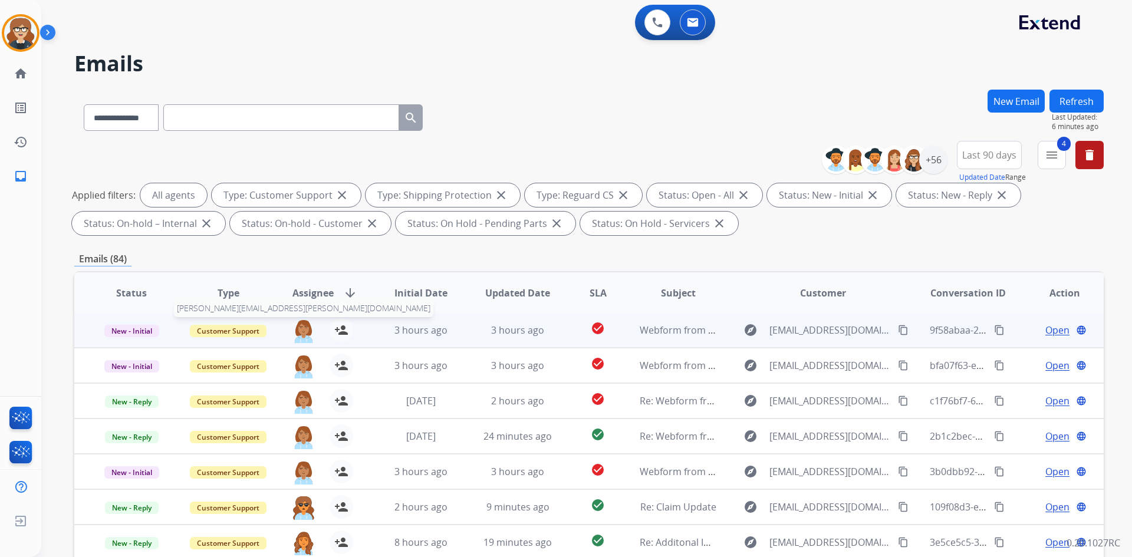
click at [296, 332] on img at bounding box center [304, 330] width 24 height 25
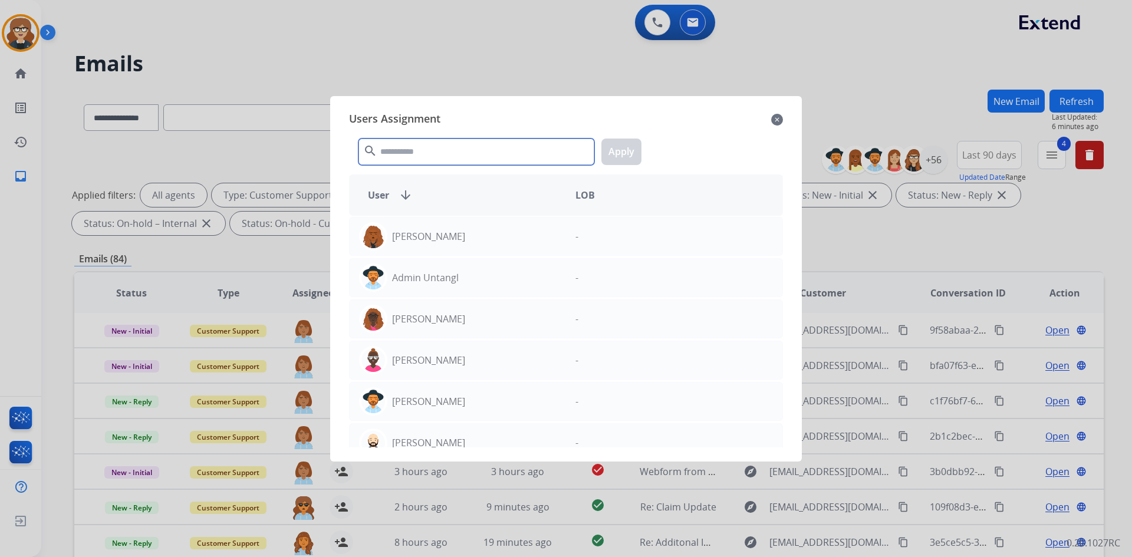
click at [389, 156] on input "text" at bounding box center [477, 152] width 236 height 27
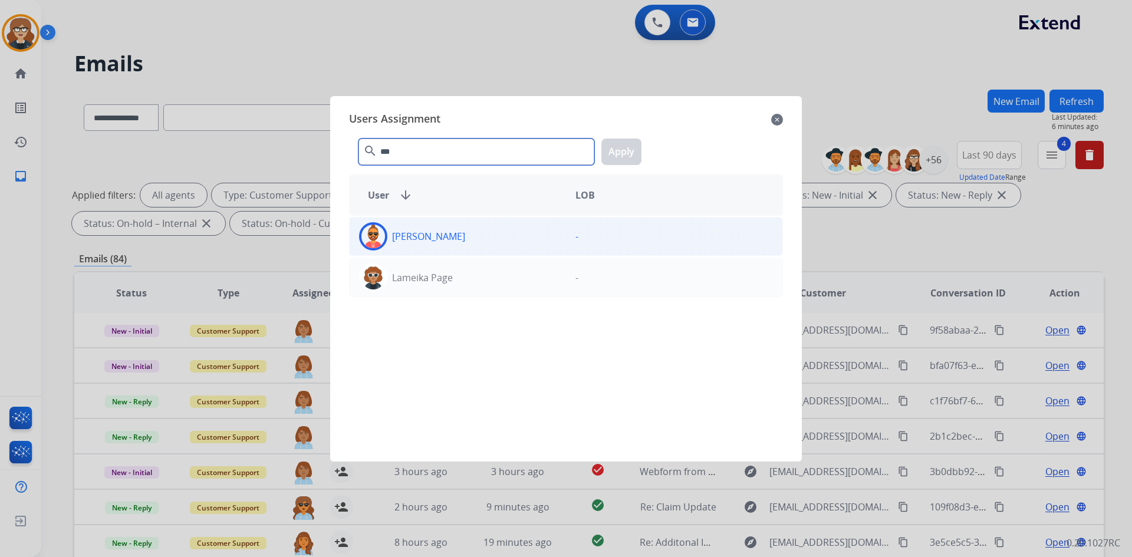
type input "***"
click at [373, 231] on img at bounding box center [373, 237] width 24 height 24
click at [611, 152] on button "Apply" at bounding box center [621, 152] width 40 height 27
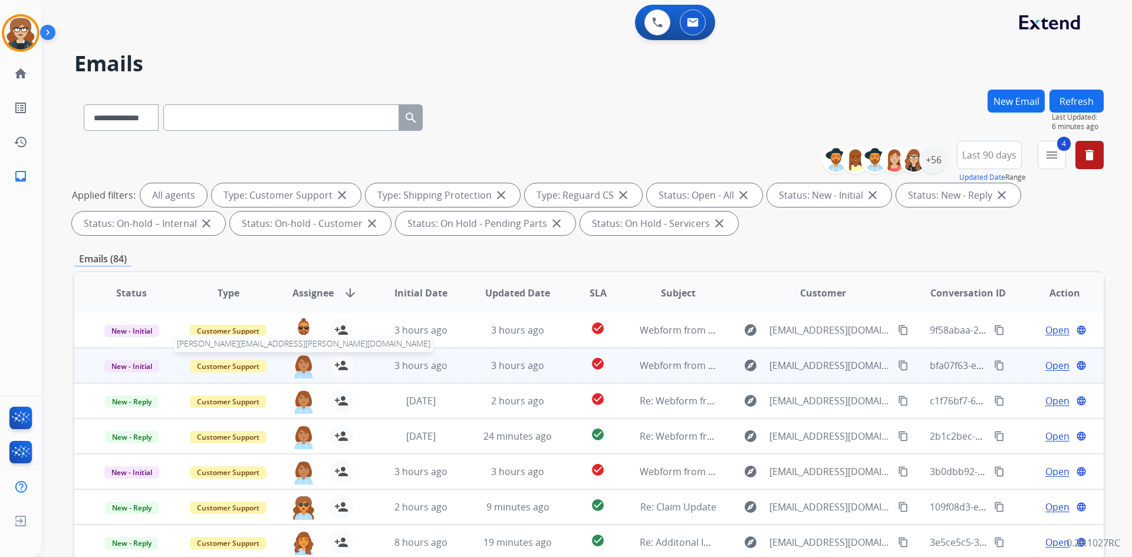
click at [298, 366] on img at bounding box center [304, 366] width 24 height 25
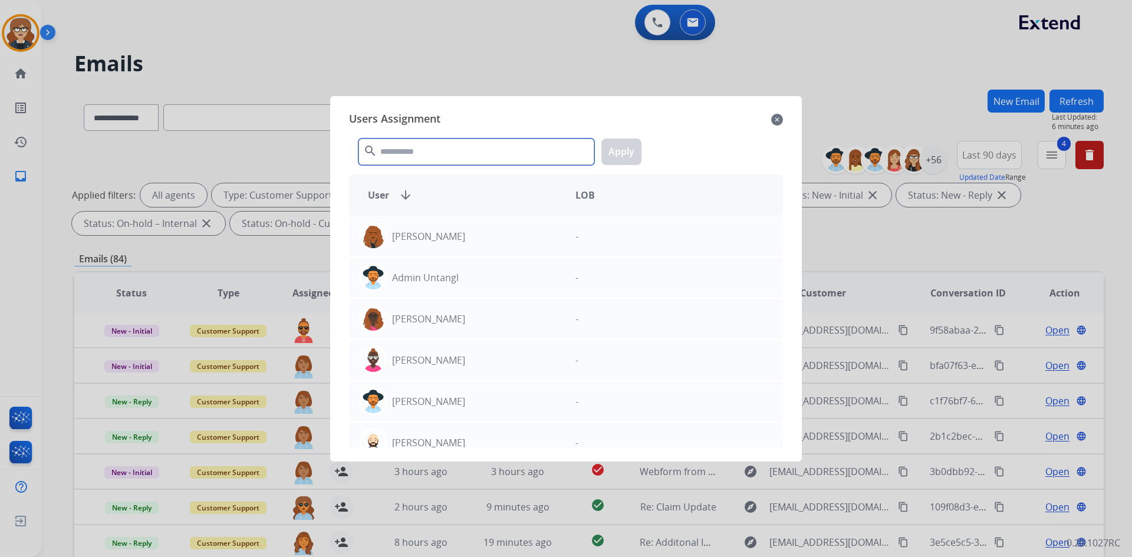
click at [407, 159] on input "text" at bounding box center [477, 152] width 236 height 27
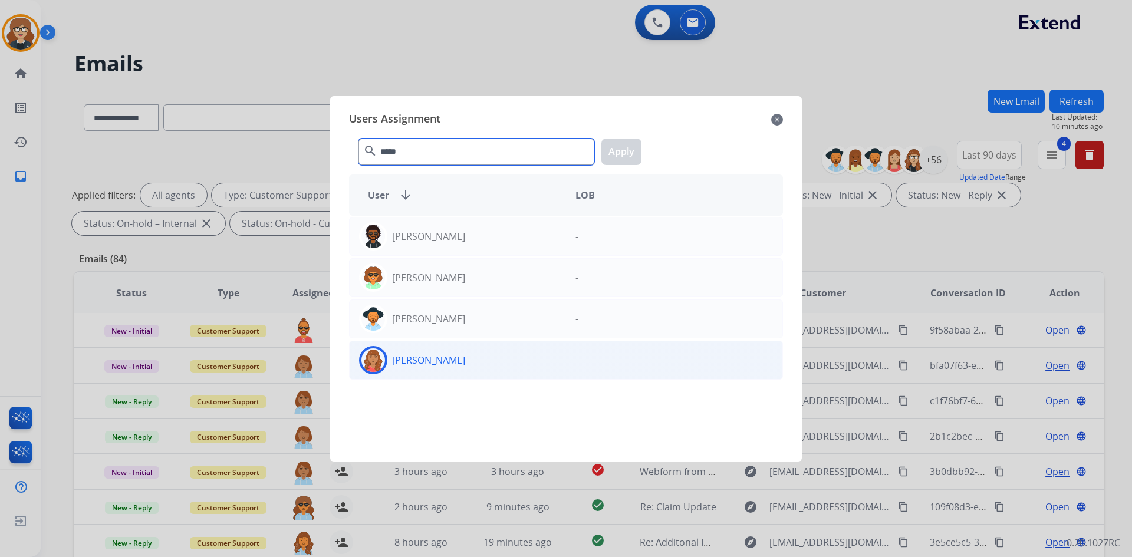
type input "*****"
click at [376, 362] on img at bounding box center [373, 360] width 24 height 24
click at [626, 139] on div "***** search Apply" at bounding box center [566, 149] width 434 height 41
click at [619, 159] on button "Apply" at bounding box center [621, 152] width 40 height 27
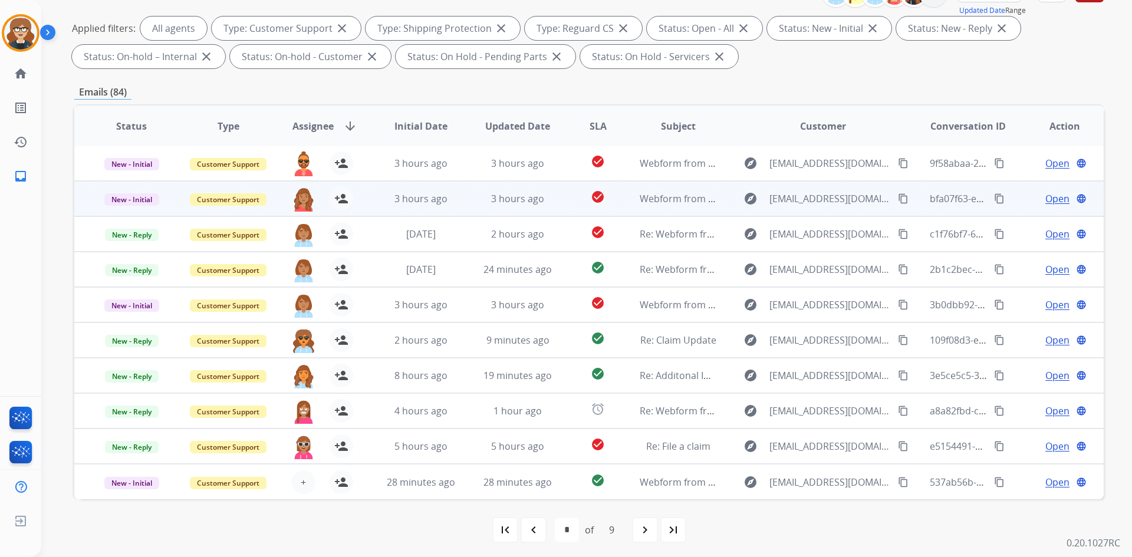
scroll to position [170, 0]
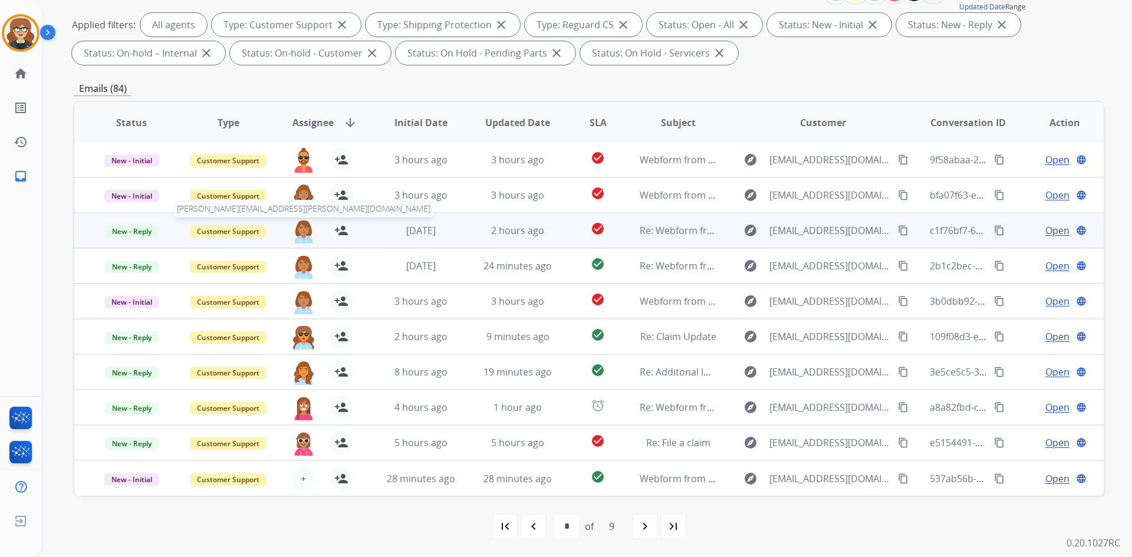
click at [298, 231] on img at bounding box center [304, 231] width 24 height 25
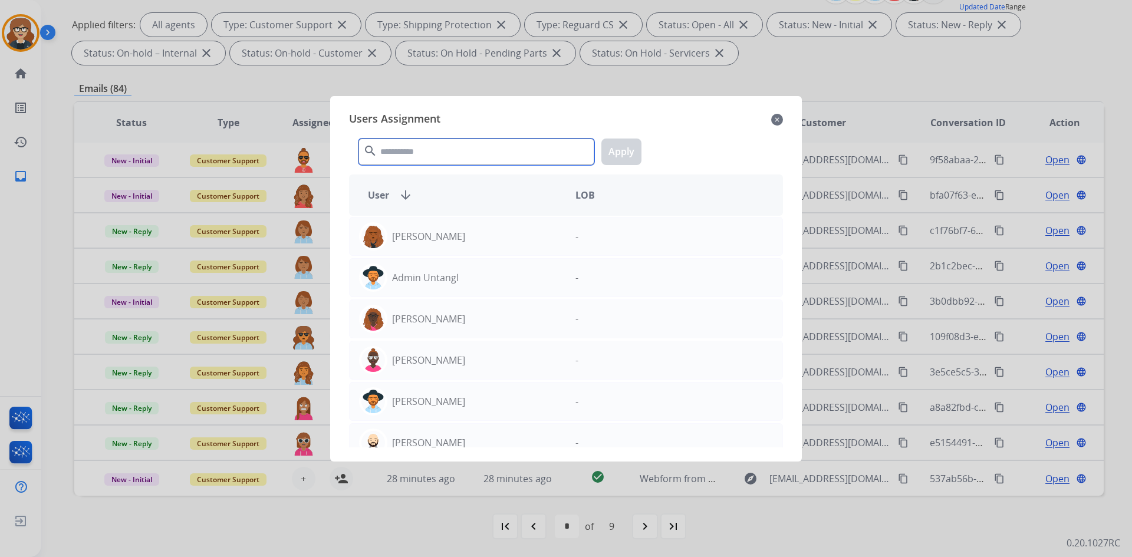
click at [384, 154] on input "text" at bounding box center [477, 152] width 236 height 27
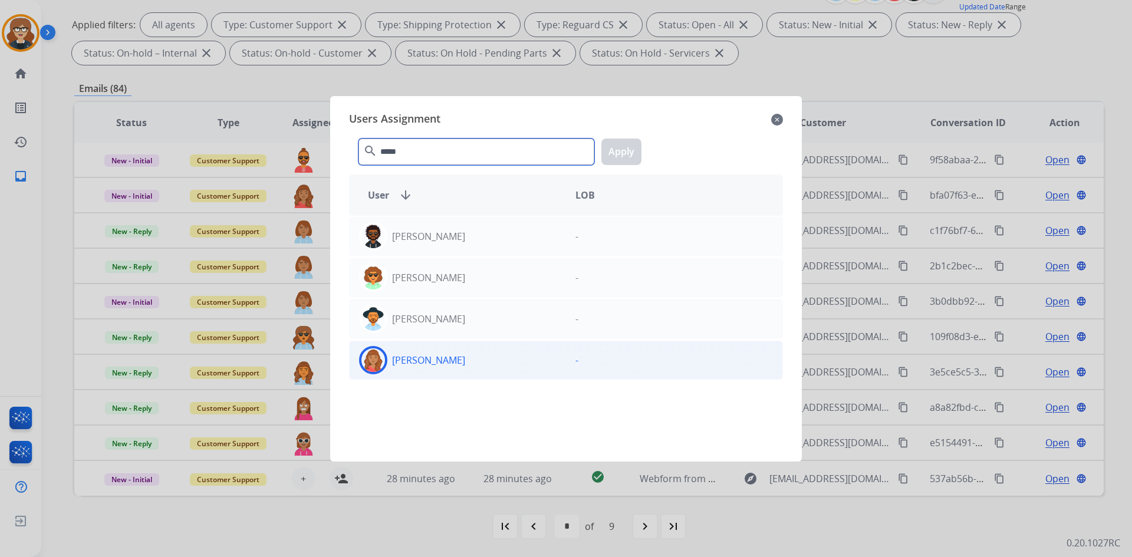
type input "*****"
click at [367, 360] on img at bounding box center [373, 360] width 24 height 24
click at [613, 147] on button "Apply" at bounding box center [621, 152] width 40 height 27
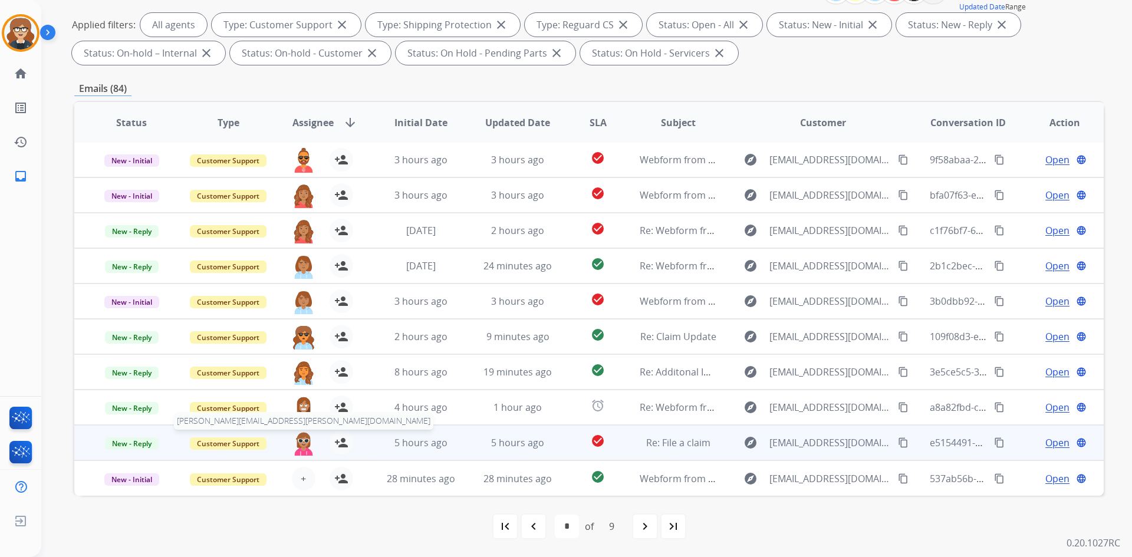
click at [300, 445] on img at bounding box center [304, 443] width 24 height 25
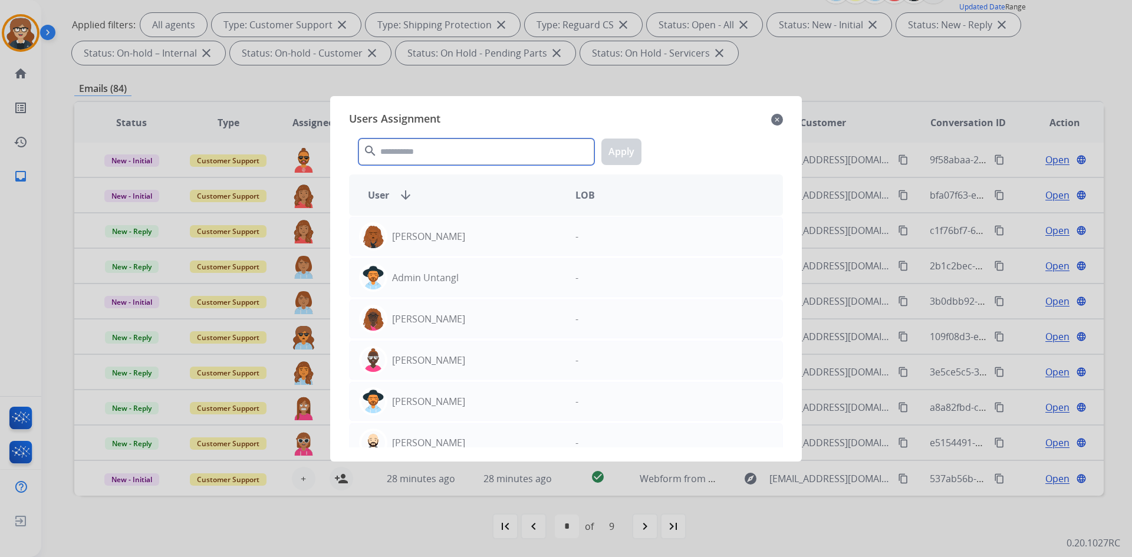
click at [446, 139] on input "text" at bounding box center [477, 152] width 236 height 27
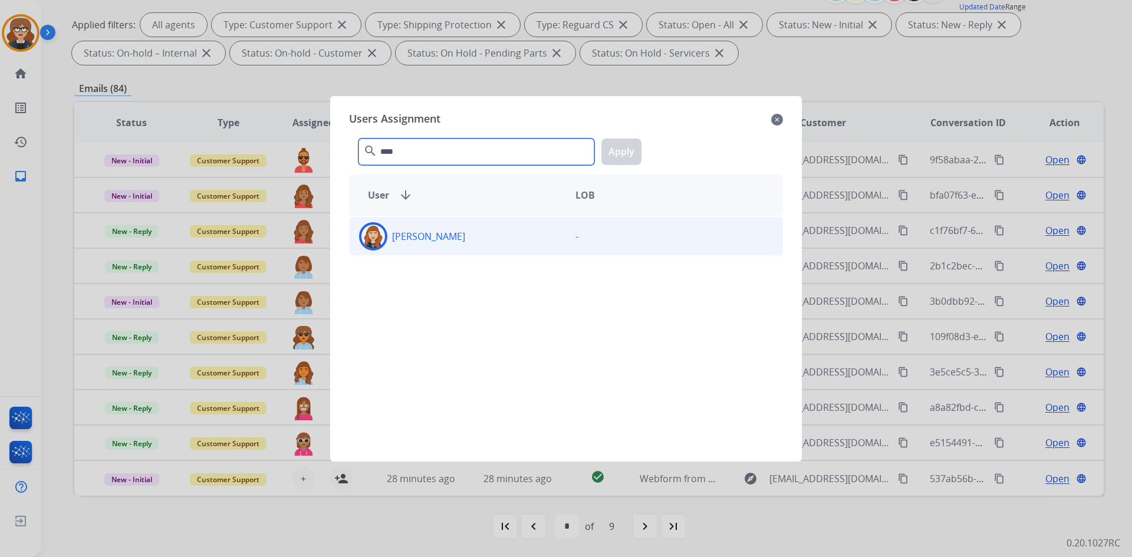
type input "****"
click at [357, 231] on div "[PERSON_NAME]" at bounding box center [458, 236] width 216 height 28
click at [619, 147] on button "Apply" at bounding box center [621, 152] width 40 height 27
